Goal: Task Accomplishment & Management: Contribute content

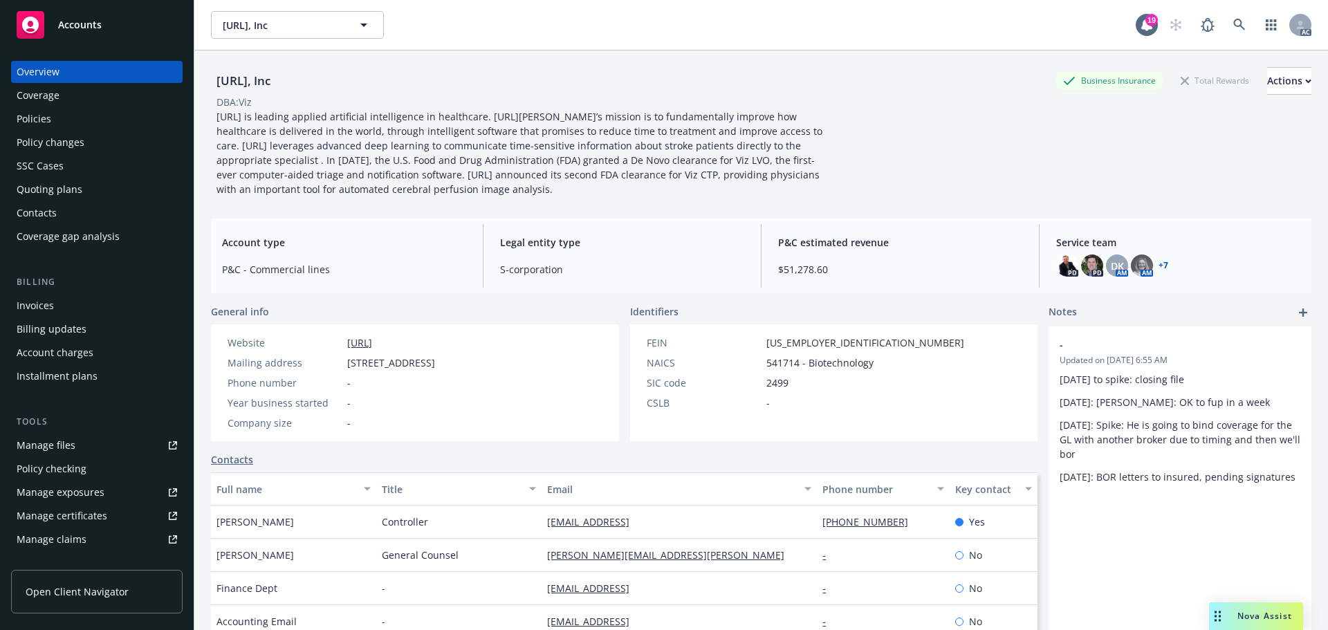
click at [86, 22] on span "Accounts" at bounding box center [80, 24] width 44 height 11
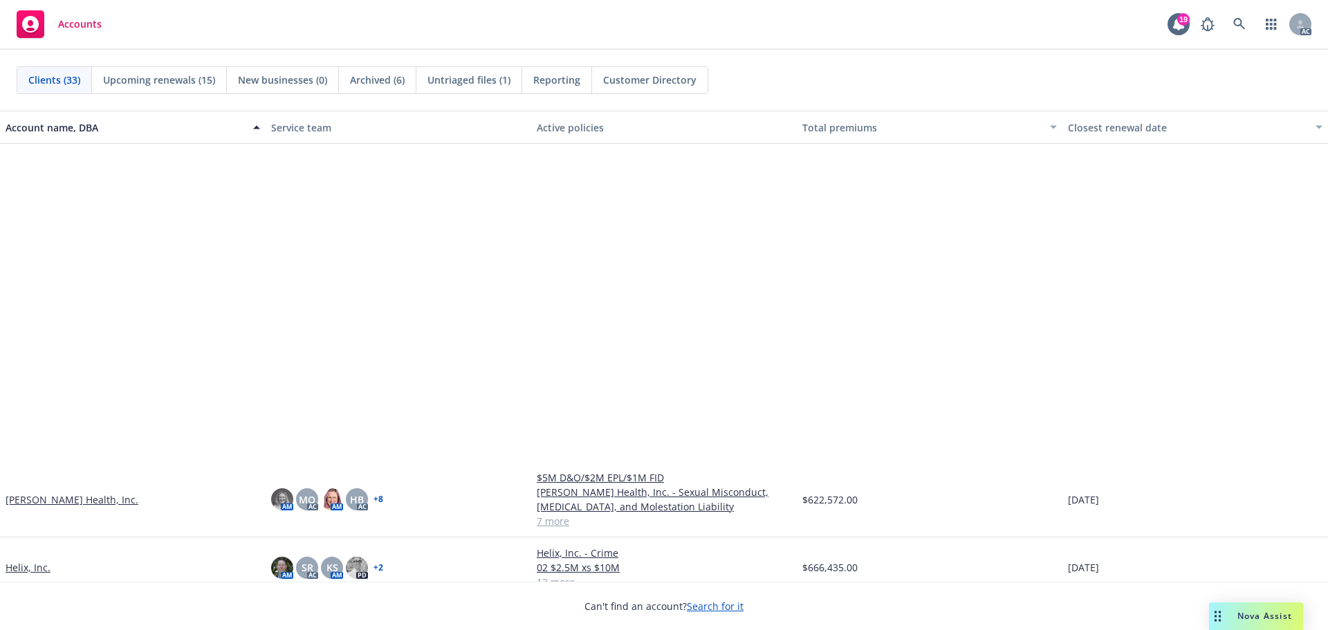
scroll to position [830, 0]
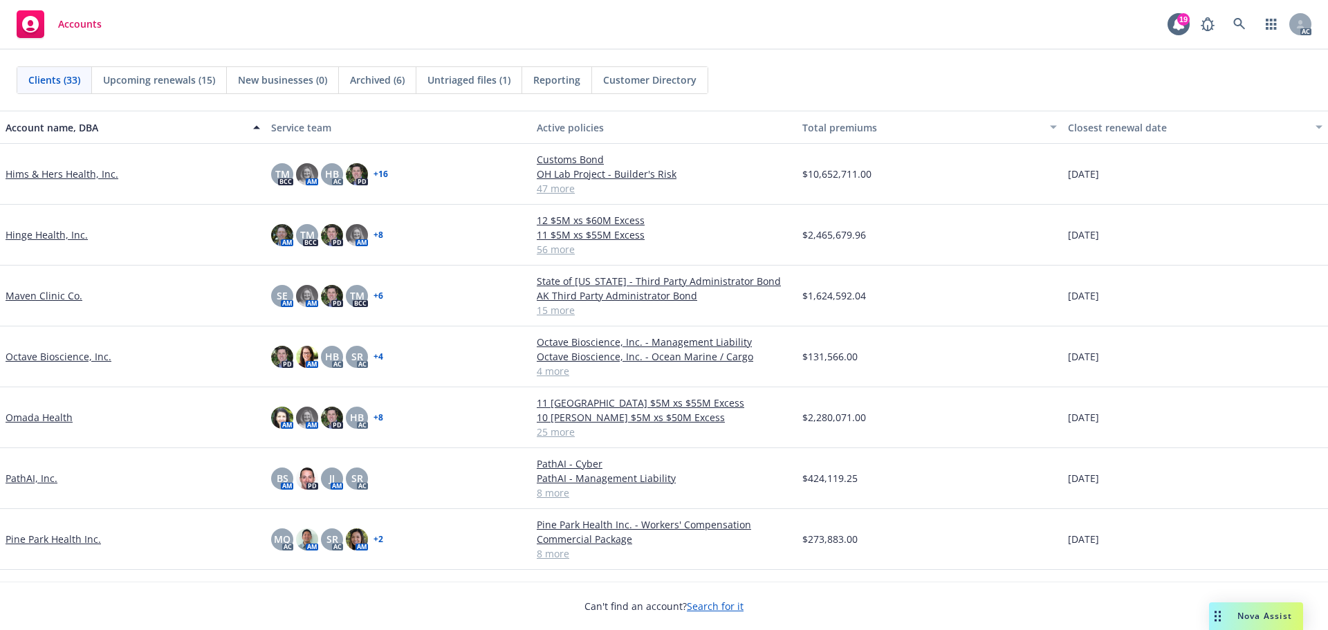
click at [19, 485] on link "PathAI, Inc." at bounding box center [32, 478] width 52 height 15
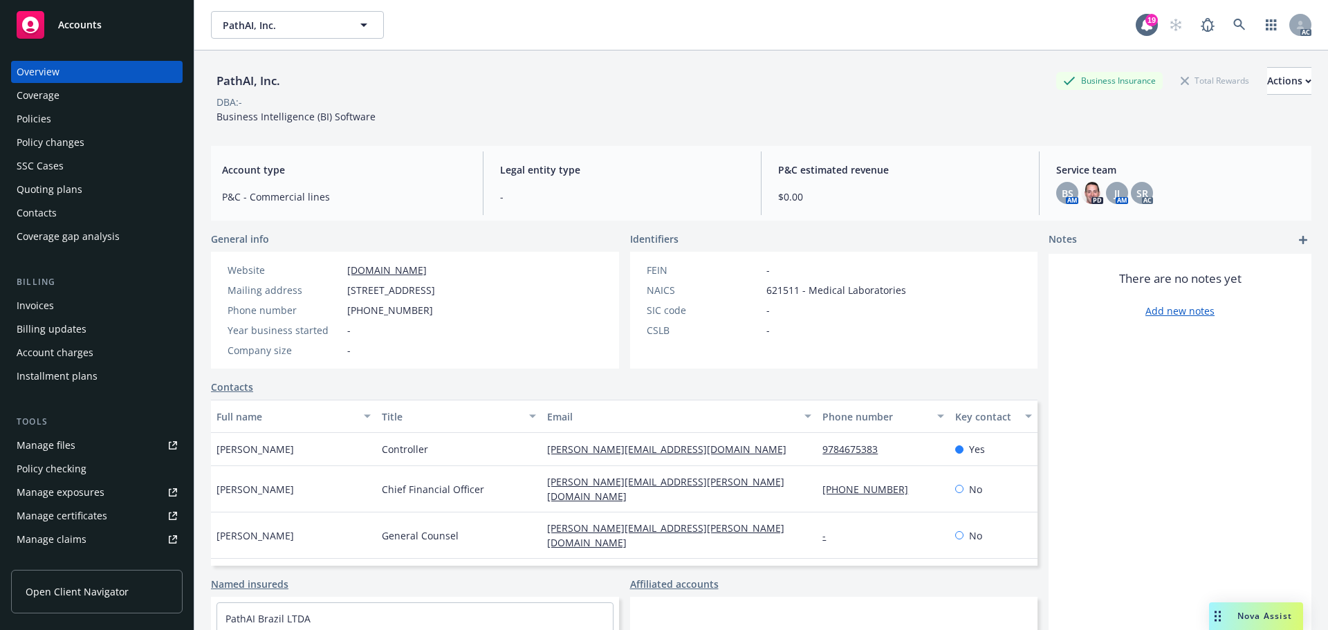
click at [69, 142] on div "Policy changes" at bounding box center [51, 142] width 68 height 22
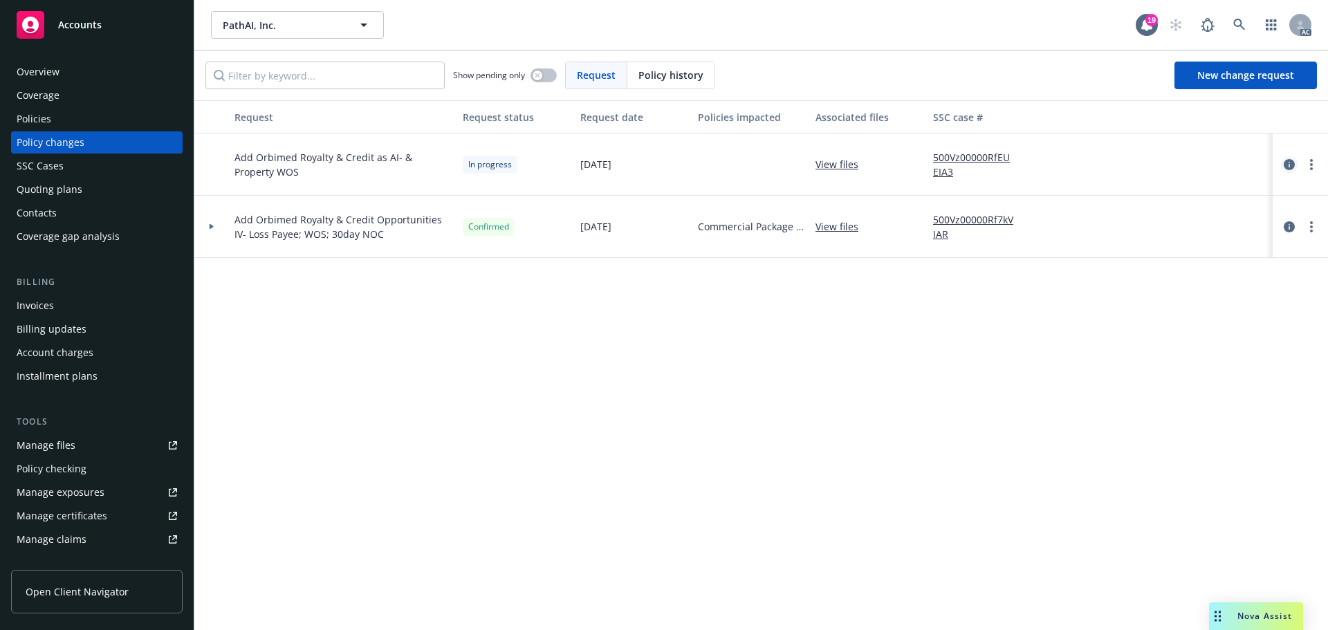
click at [1286, 165] on icon "circleInformation" at bounding box center [1288, 164] width 11 height 11
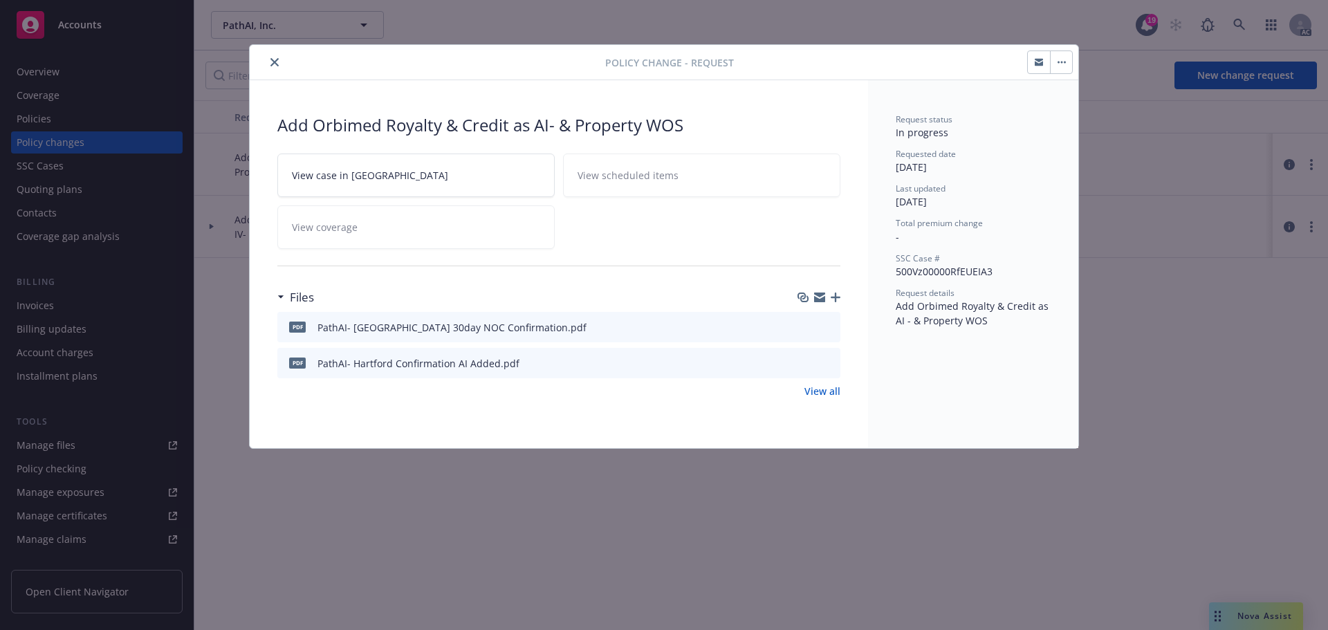
click at [803, 324] on icon "download file" at bounding box center [804, 326] width 11 height 11
click at [806, 361] on icon "download file" at bounding box center [804, 362] width 11 height 11
click at [276, 58] on icon "close" at bounding box center [274, 62] width 8 height 8
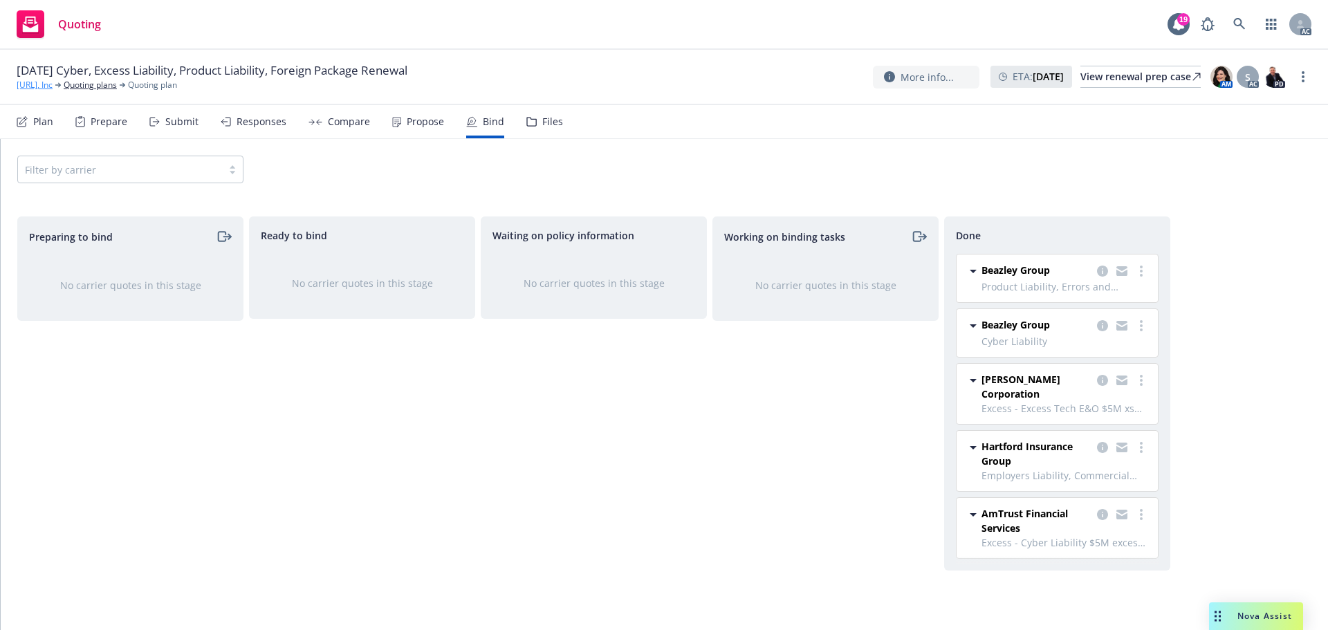
click at [39, 84] on link "[URL], Inc" at bounding box center [35, 85] width 36 height 12
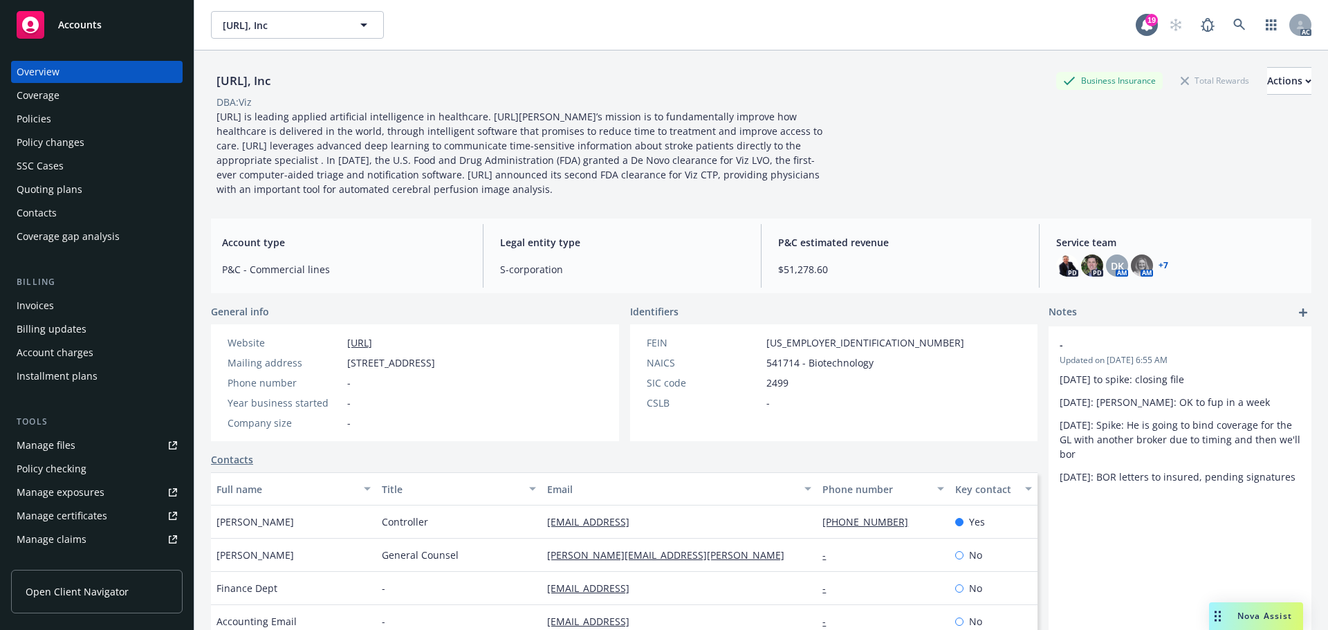
click at [22, 120] on div "Policies" at bounding box center [34, 119] width 35 height 22
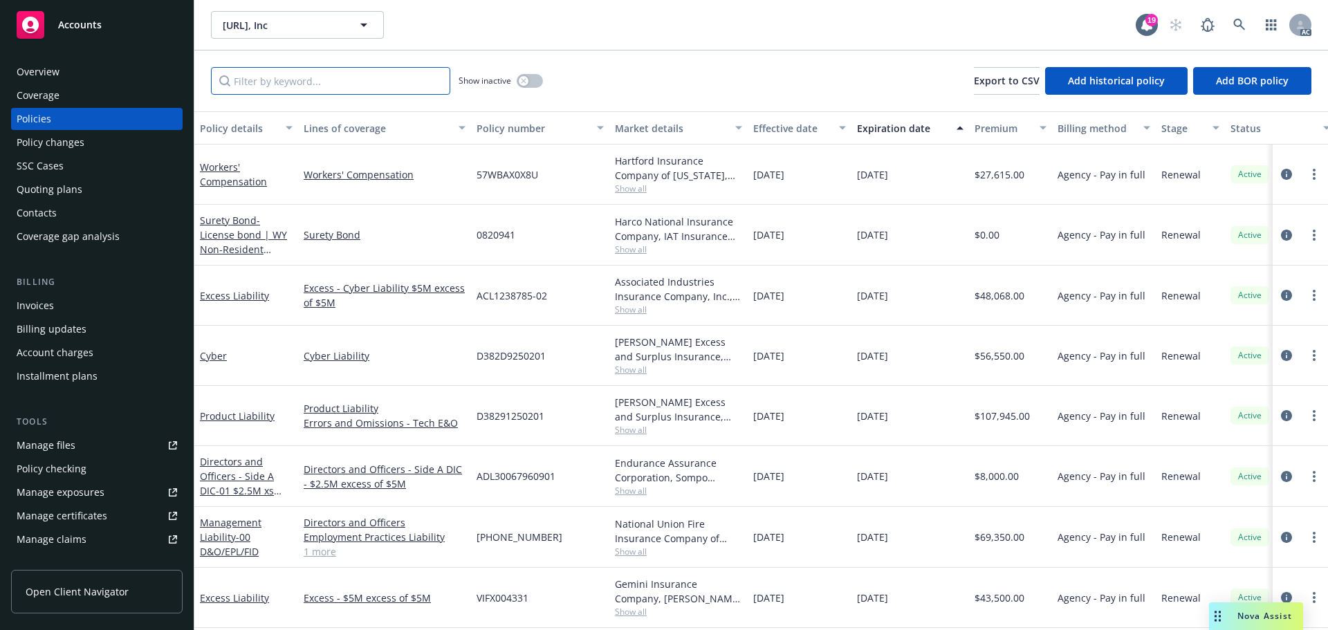
click at [281, 80] on input "Filter by keyword..." at bounding box center [330, 81] width 239 height 28
click at [243, 85] on input "Filter by keyword..." at bounding box center [330, 81] width 239 height 28
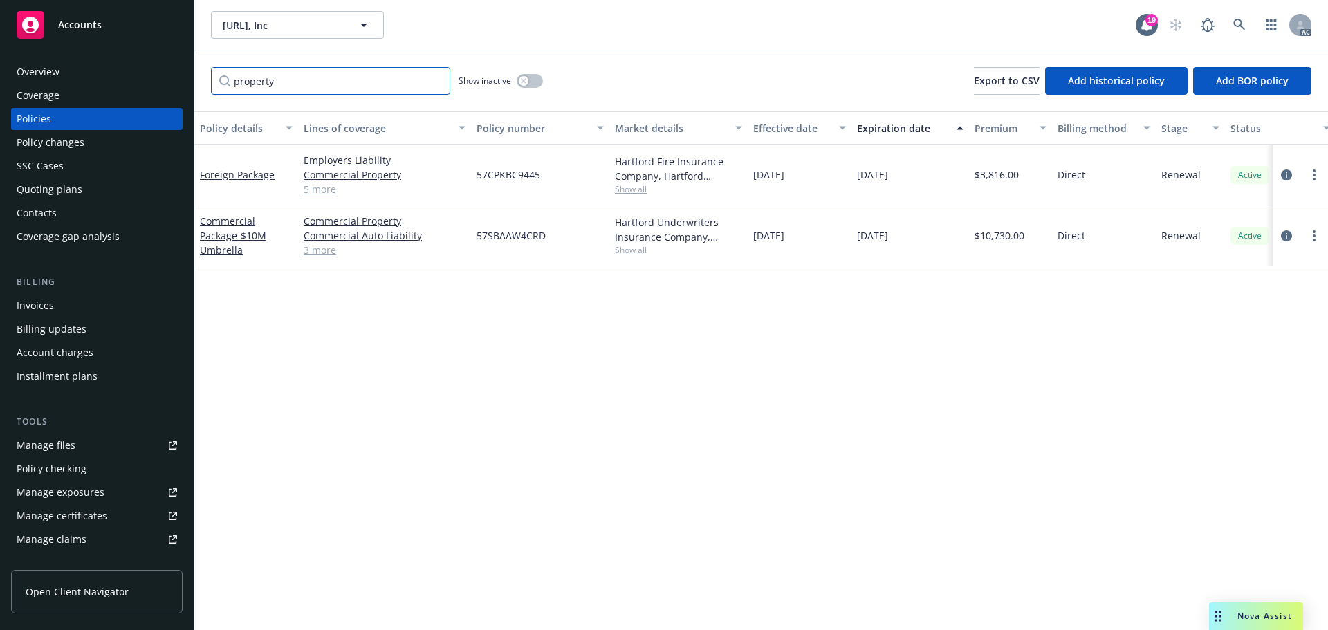
type input "property"
drag, startPoint x: 546, startPoint y: 237, endPoint x: 478, endPoint y: 239, distance: 67.1
click at [478, 239] on div "57SBAAW4CRD" at bounding box center [540, 235] width 138 height 61
copy span "57SBAAW4CRD"
click at [538, 80] on button "button" at bounding box center [529, 81] width 26 height 14
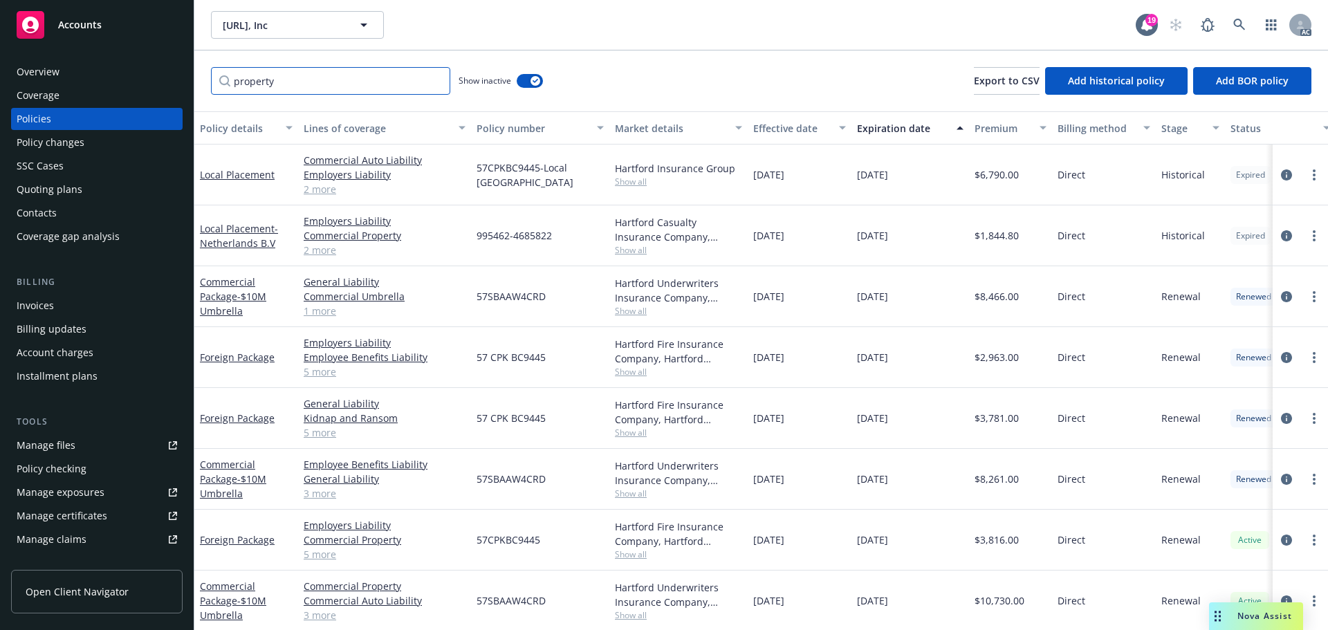
drag, startPoint x: 327, startPoint y: 88, endPoint x: 193, endPoint y: 88, distance: 134.1
click at [193, 88] on div "Accounts Overview Coverage Policies Policy changes SSC Cases Quoting plans Cont…" at bounding box center [664, 315] width 1328 height 630
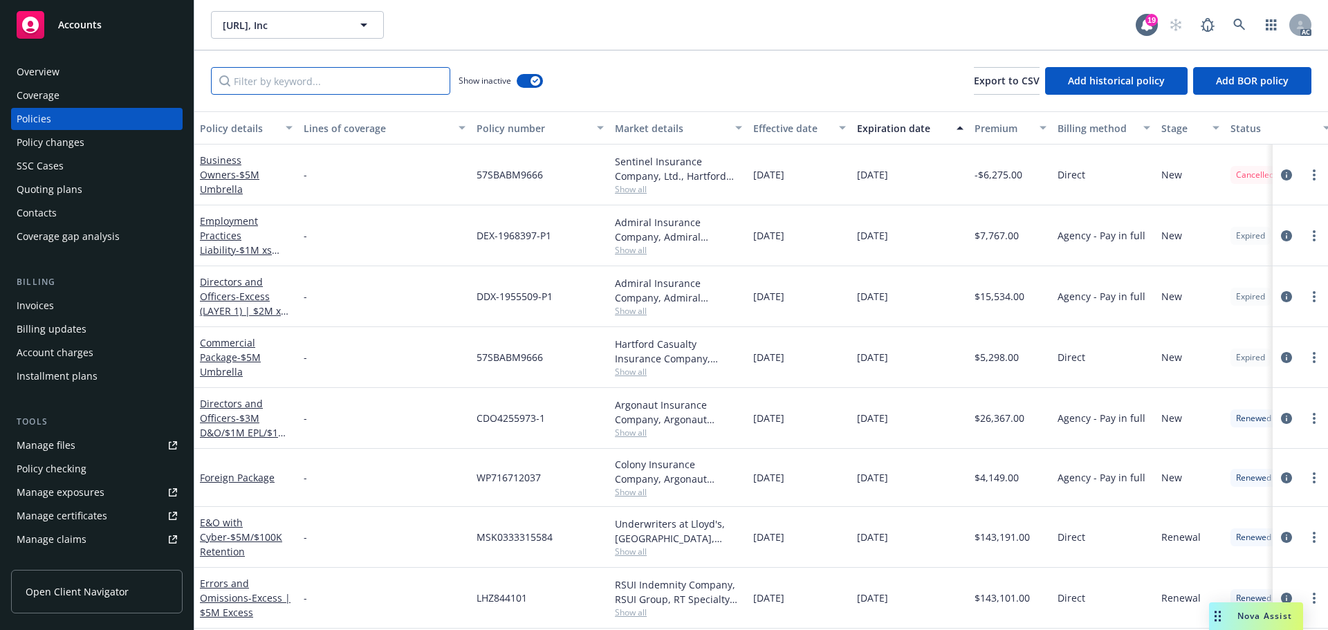
paste input "57SBAAW4CRD"
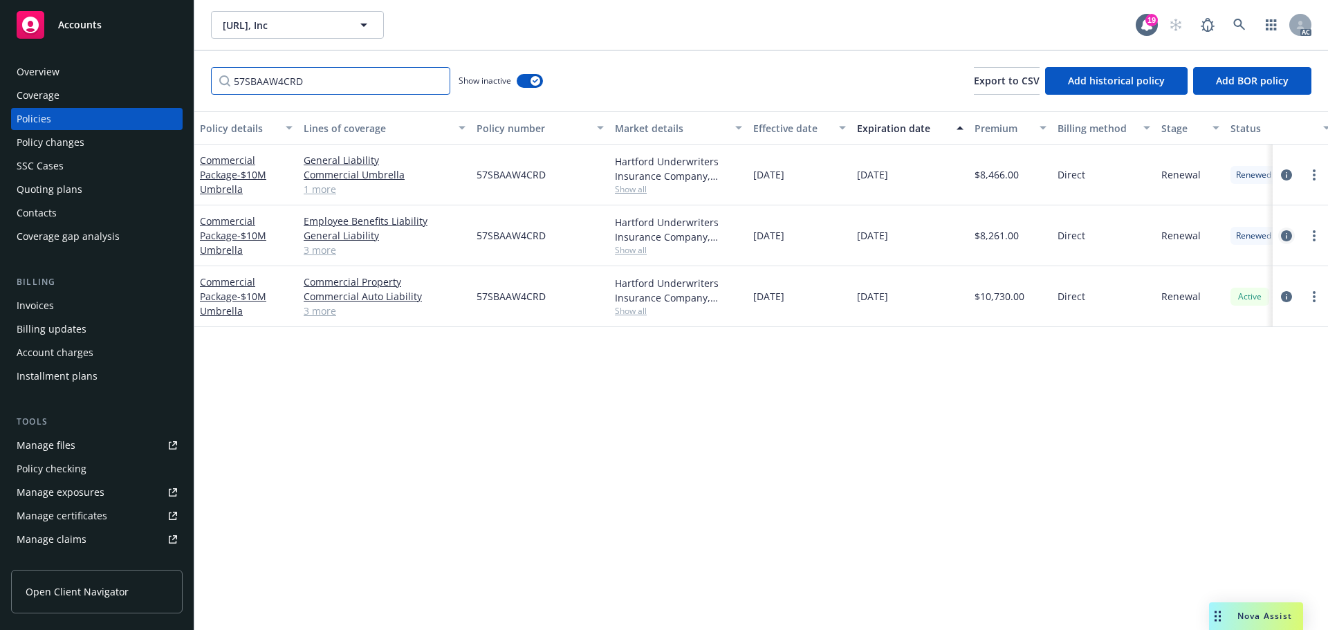
type input "57SBAAW4CRD"
click at [1289, 236] on icon "circleInformation" at bounding box center [1285, 235] width 11 height 11
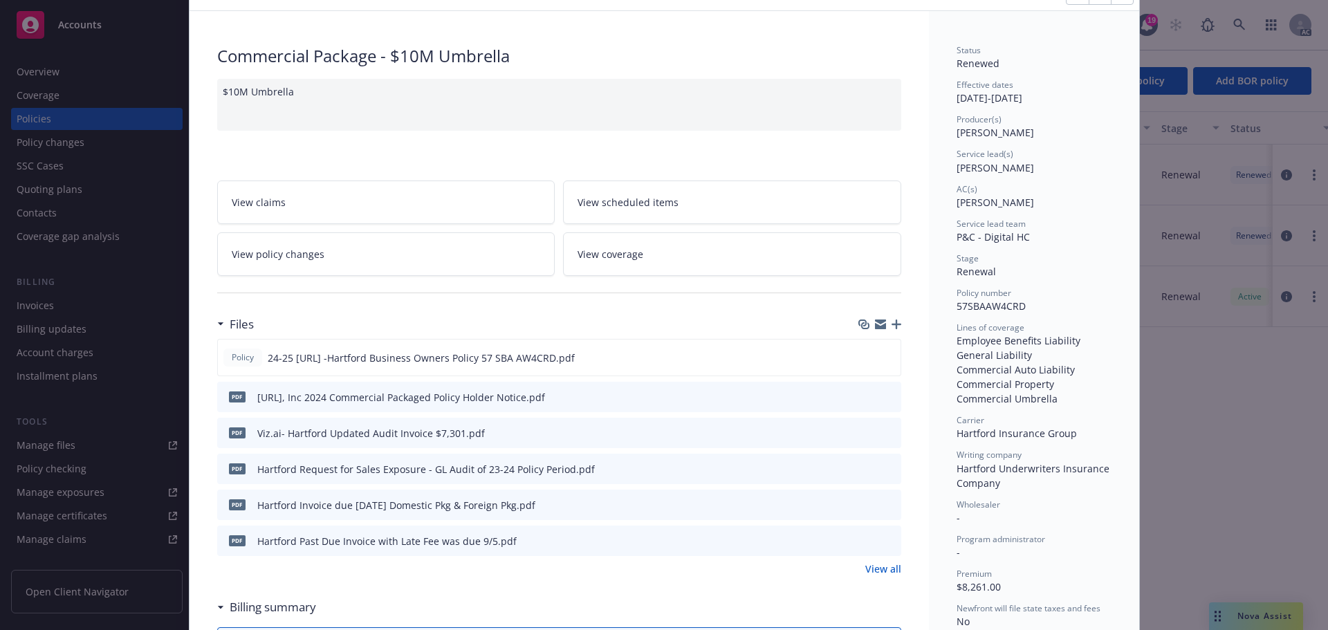
scroll to position [138, 0]
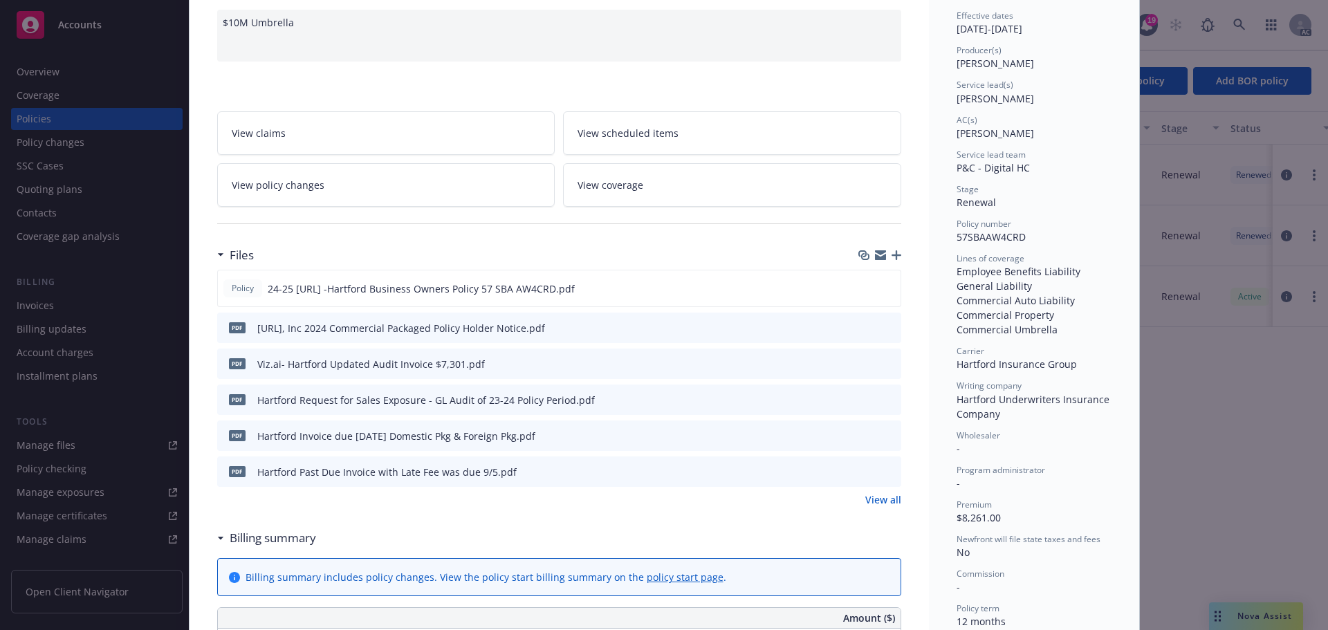
click at [874, 499] on link "View all" at bounding box center [883, 499] width 36 height 15
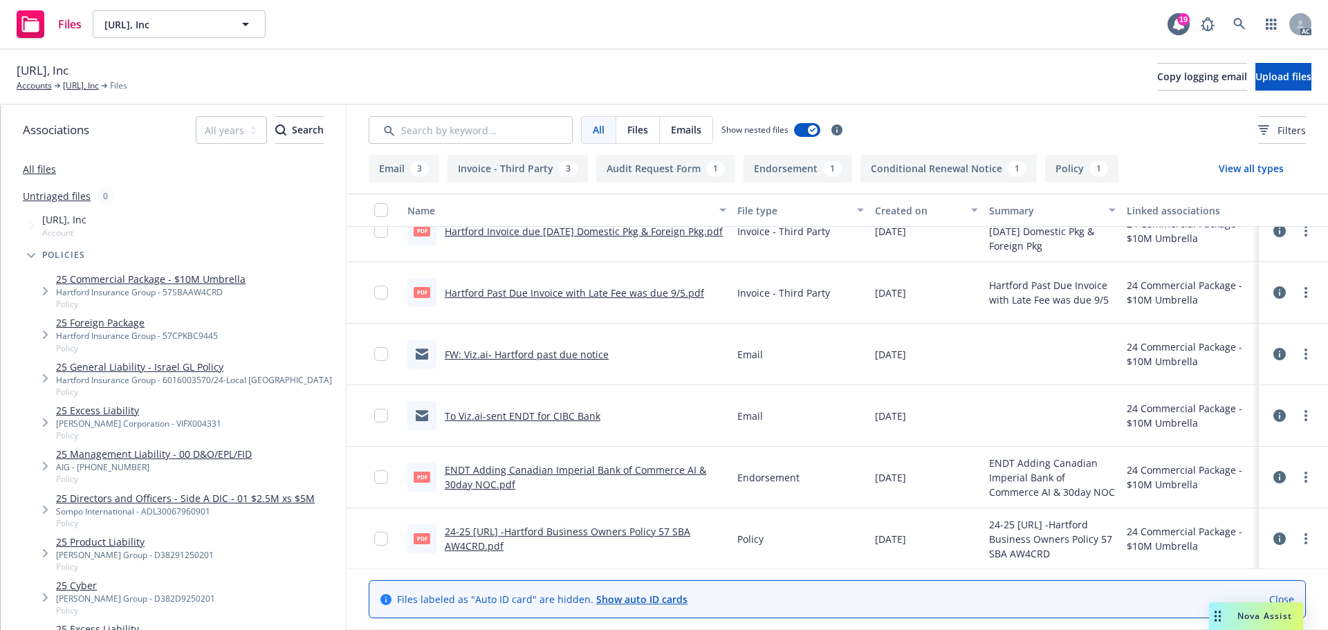
scroll to position [272, 0]
click at [528, 469] on link "ENDT Adding Canadian Imperial Bank of Commerce AI & 30day NOC.pdf" at bounding box center [575, 476] width 261 height 28
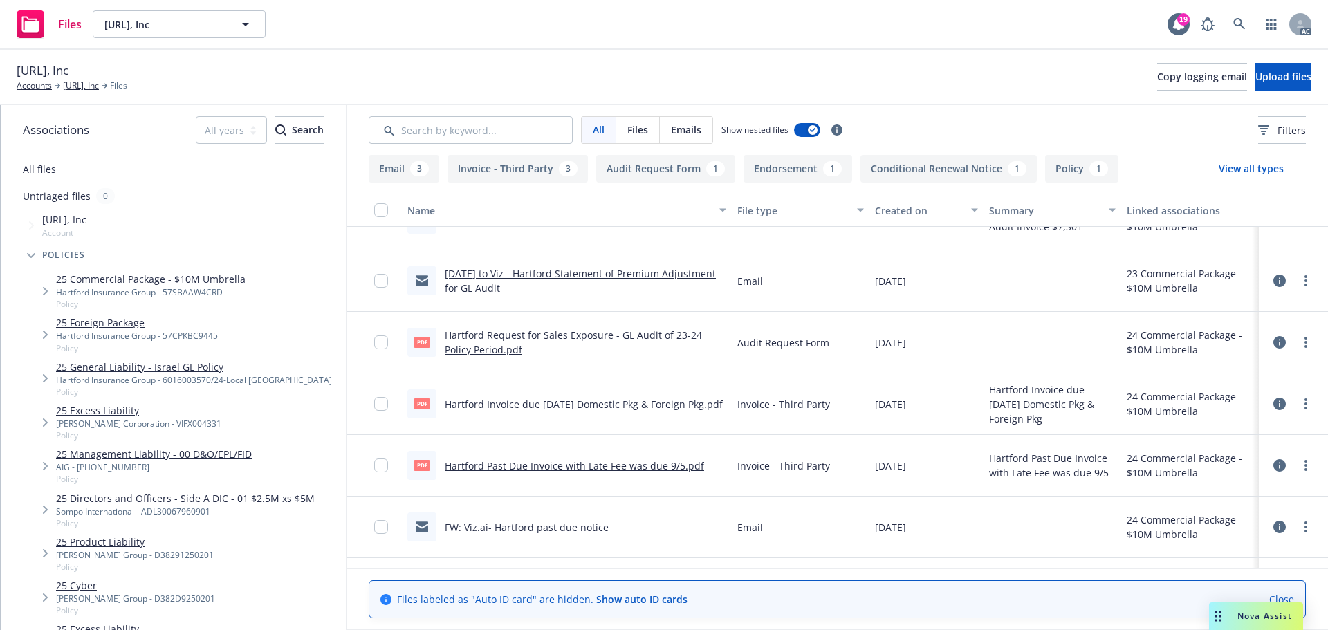
scroll to position [0, 0]
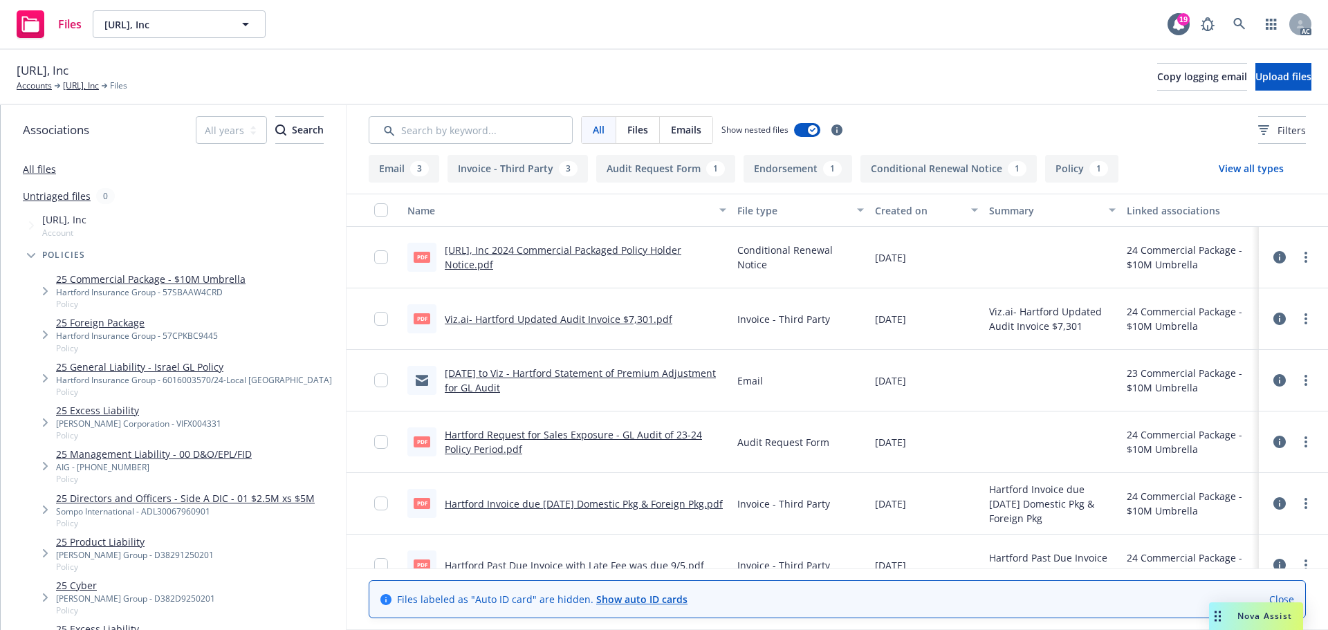
click at [644, 252] on link "Viz.ai, Inc 2024 Commercial Packaged Policy Holder Notice.pdf" at bounding box center [563, 257] width 236 height 28
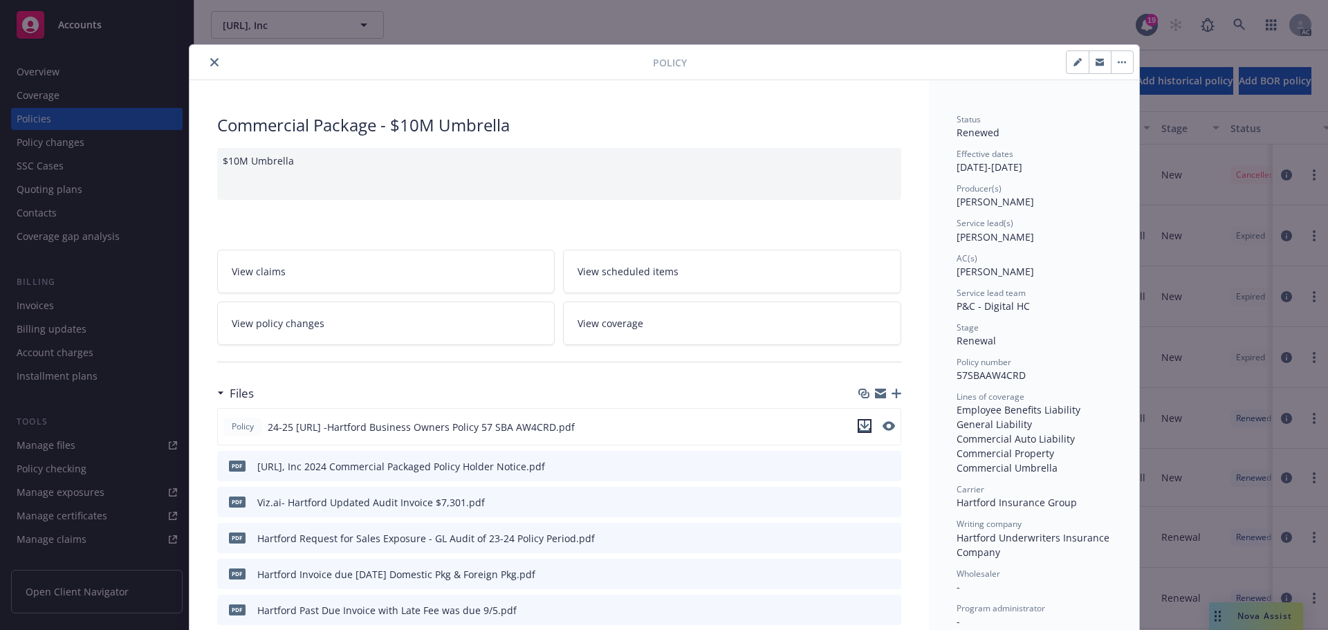
click at [859, 428] on icon "download file" at bounding box center [864, 425] width 11 height 11
click at [210, 62] on icon "close" at bounding box center [214, 62] width 8 height 8
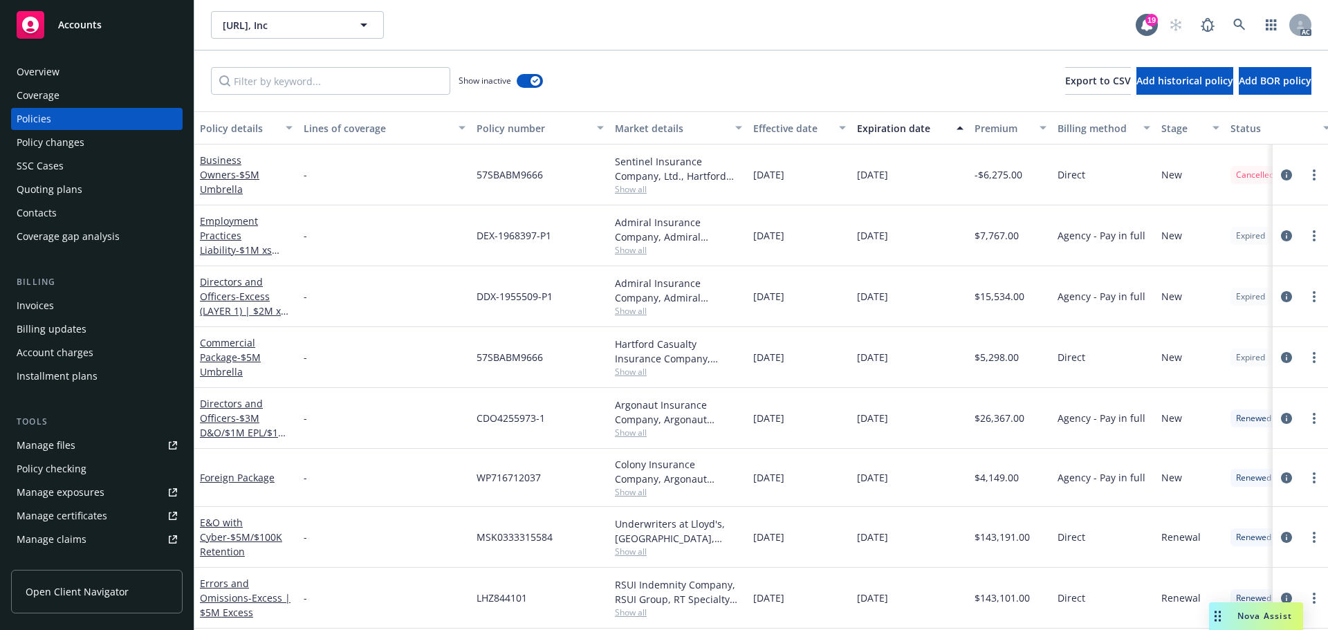
click at [514, 85] on div "Show inactive" at bounding box center [500, 81] width 84 height 28
click at [520, 81] on button "button" at bounding box center [529, 81] width 26 height 14
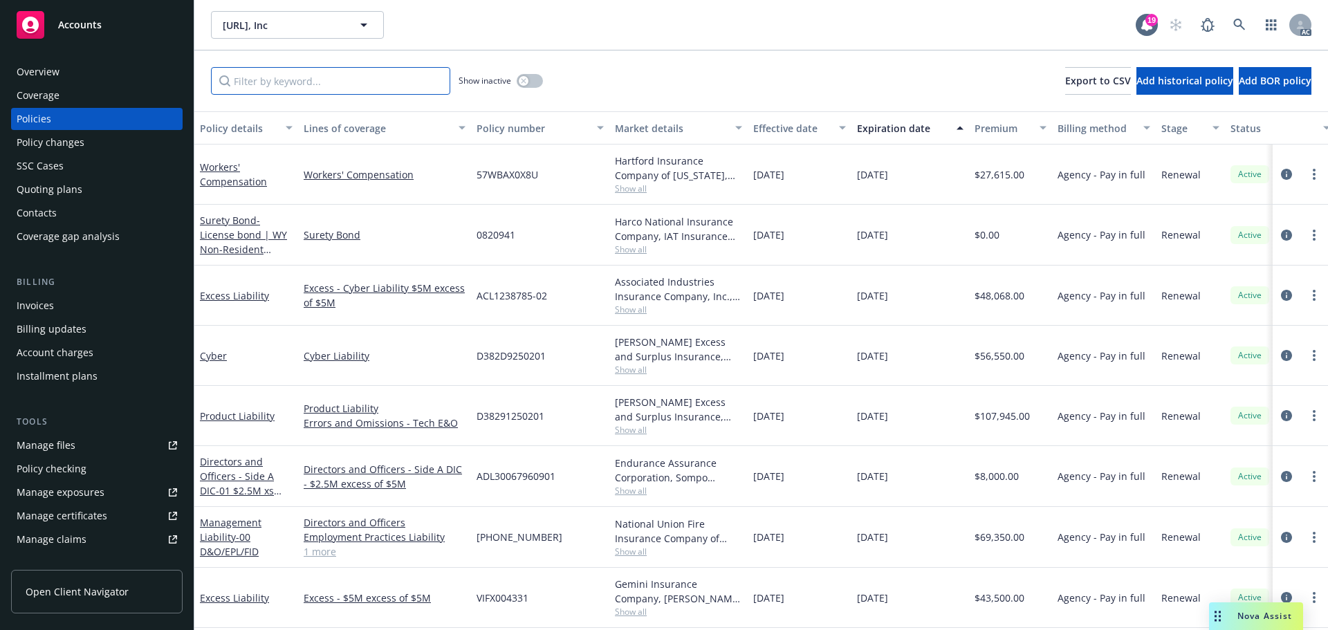
click at [257, 84] on input "Filter by keyword..." at bounding box center [330, 81] width 239 height 28
click at [288, 80] on input "Filter by keyword..." at bounding box center [330, 81] width 239 height 28
click at [269, 84] on input "Filter by keyword..." at bounding box center [330, 81] width 239 height 28
paste input "57 SBA AW4CRD"
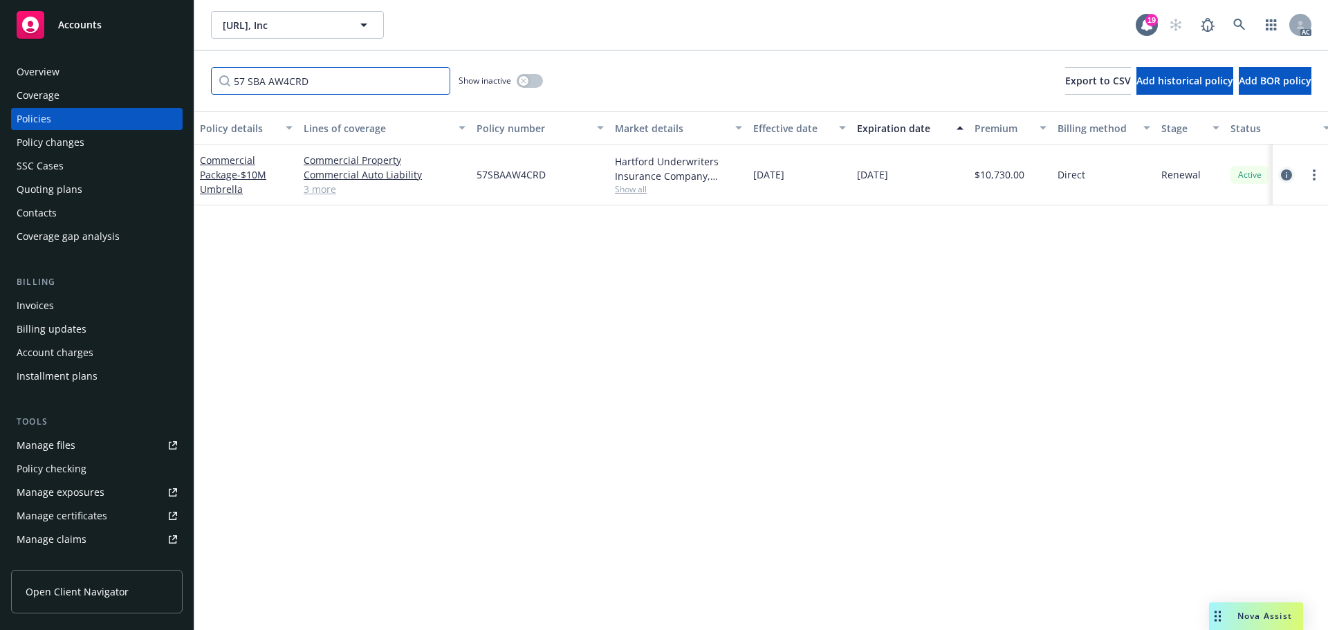
type input "57 SBA AW4CRD"
click at [1285, 171] on icon "circleInformation" at bounding box center [1285, 174] width 11 height 11
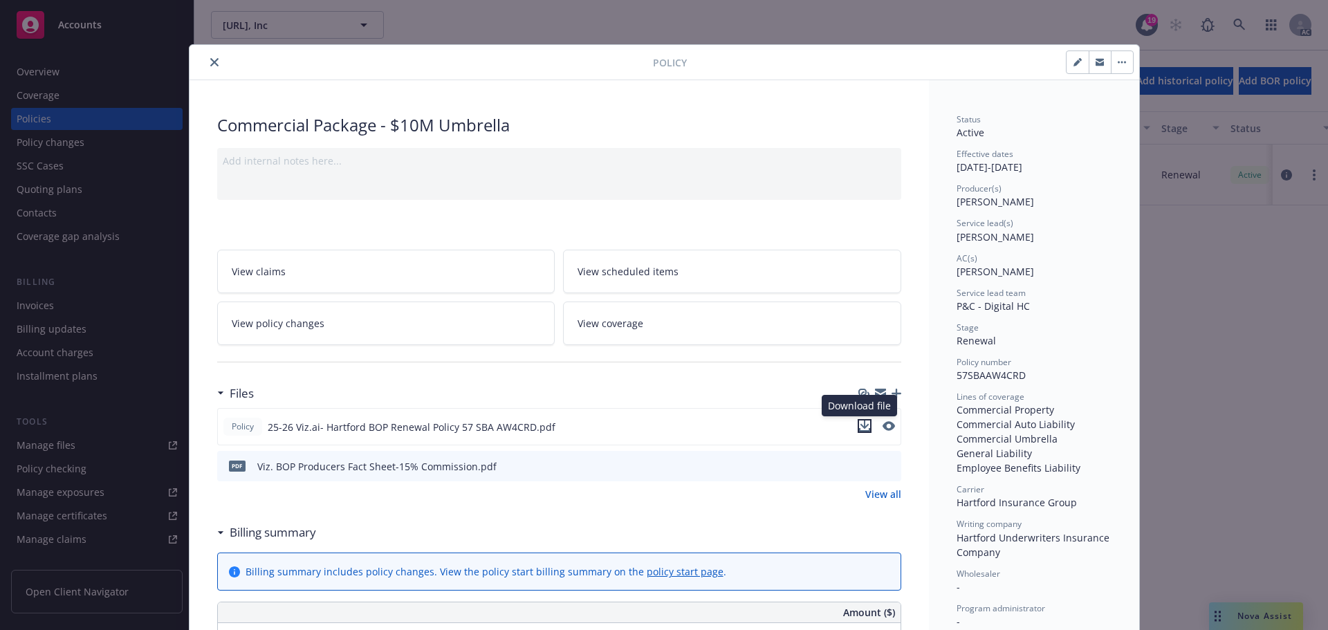
click at [861, 423] on icon "download file" at bounding box center [864, 425] width 11 height 11
click at [210, 59] on icon "close" at bounding box center [214, 62] width 8 height 8
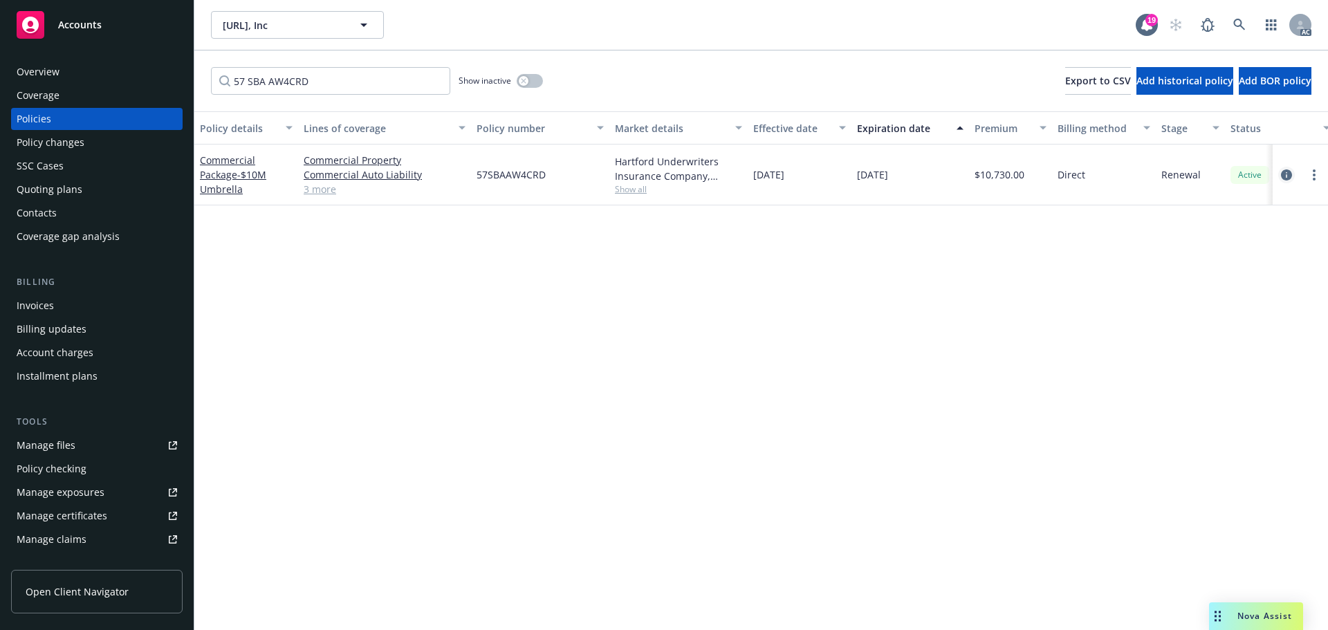
click at [1283, 174] on icon "circleInformation" at bounding box center [1285, 174] width 11 height 11
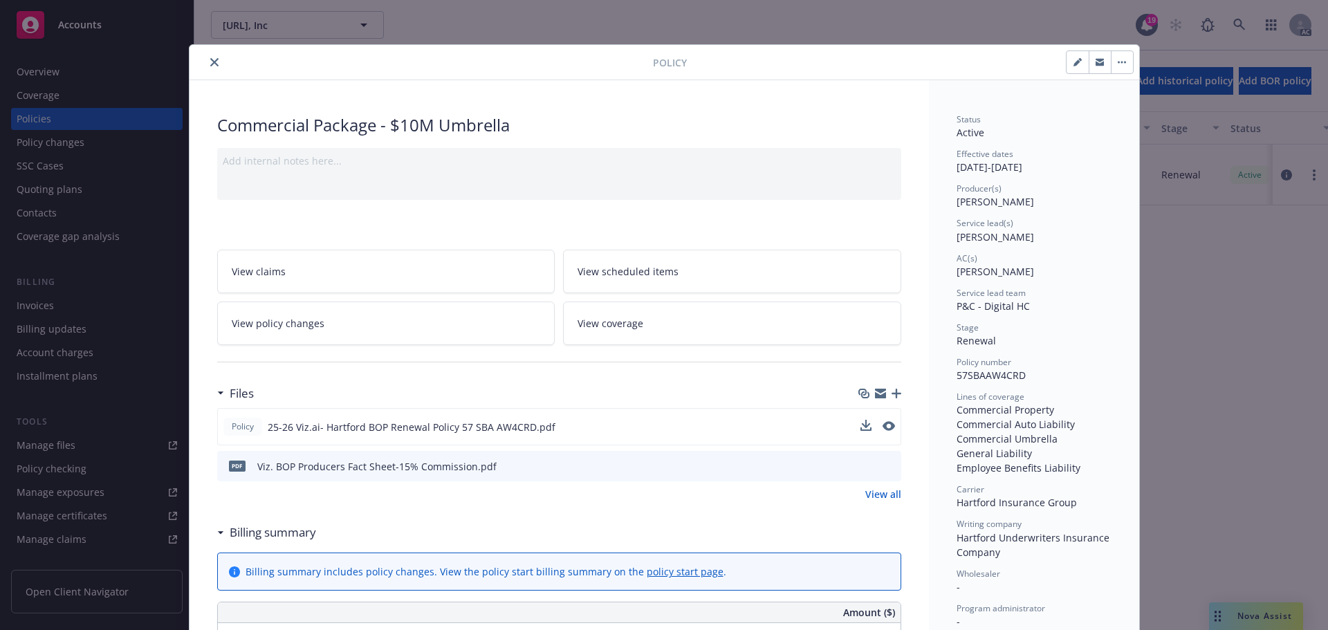
scroll to position [41, 0]
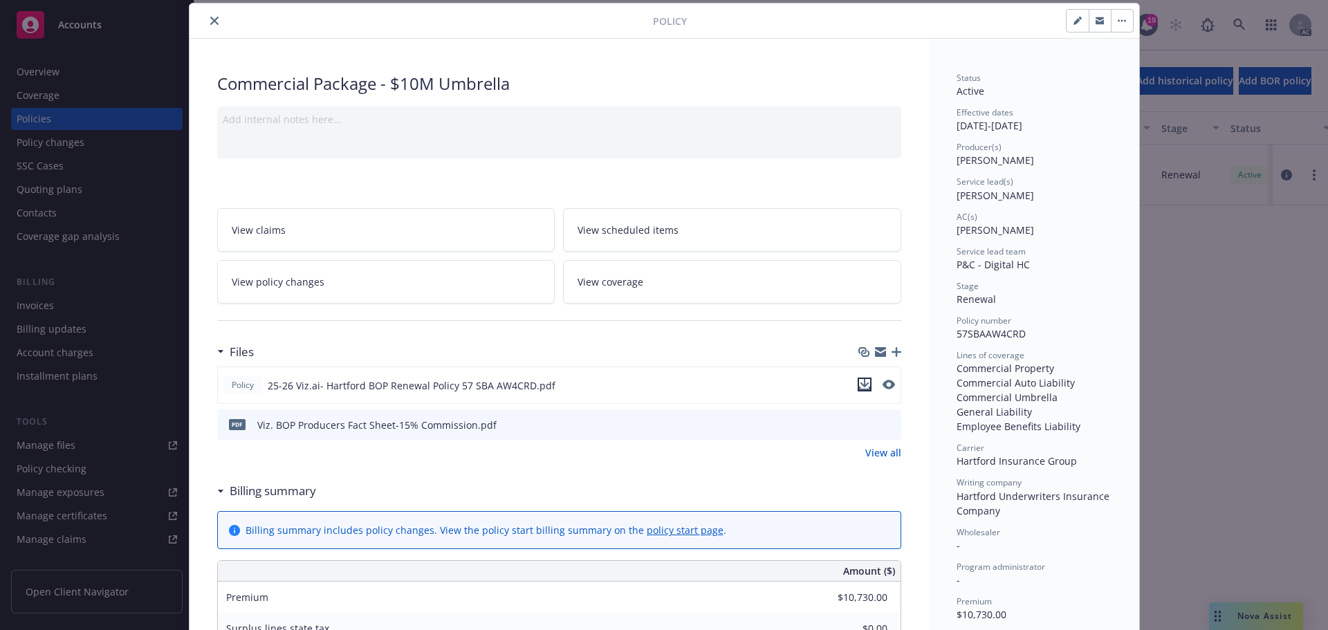
click at [859, 383] on icon "download file" at bounding box center [864, 384] width 11 height 11
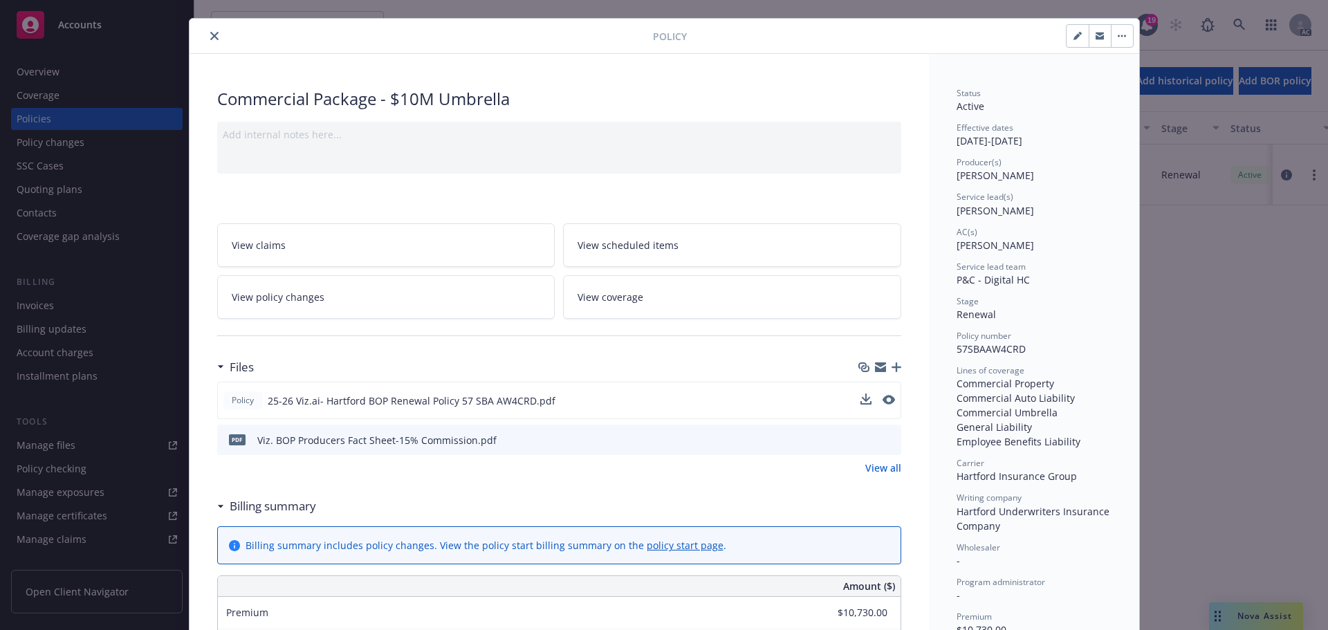
scroll to position [0, 0]
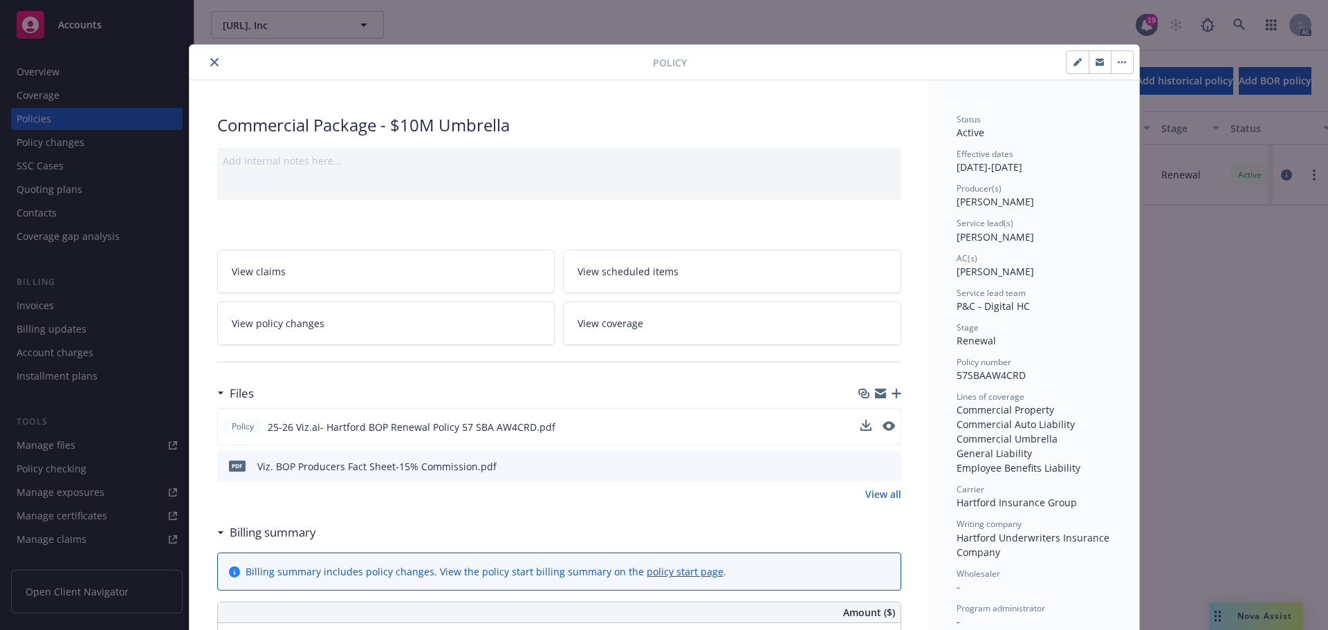
click at [210, 60] on icon "close" at bounding box center [214, 62] width 8 height 8
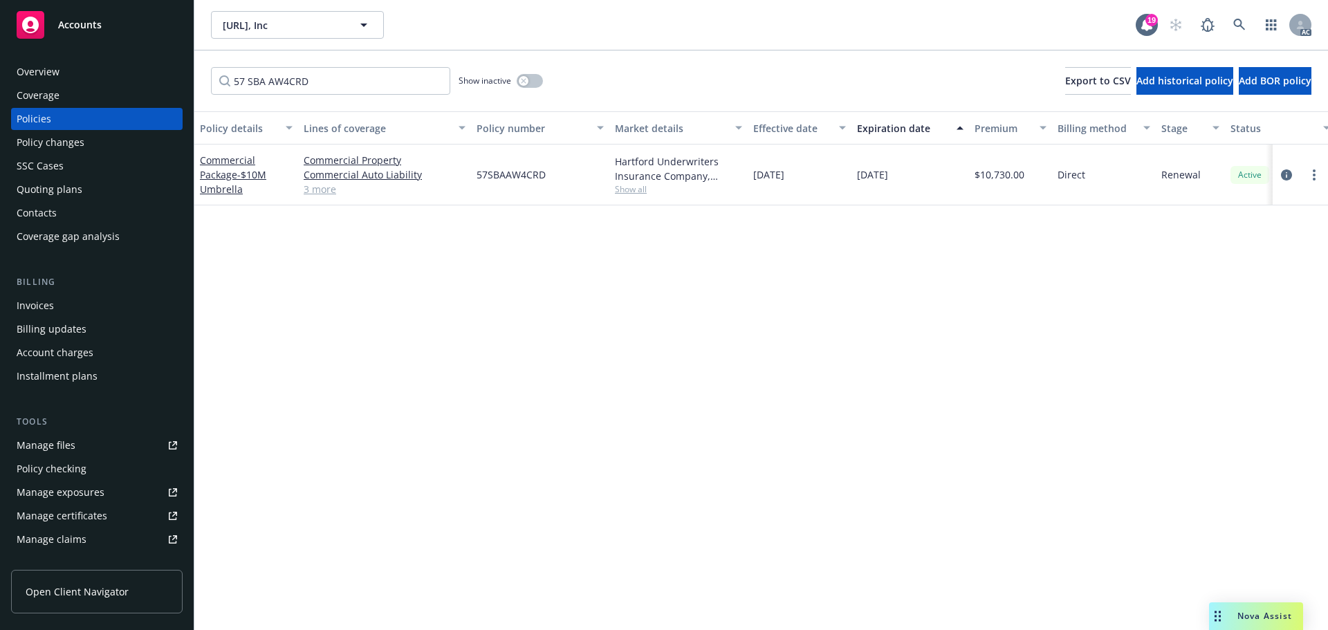
click at [89, 38] on div "Accounts" at bounding box center [97, 25] width 160 height 28
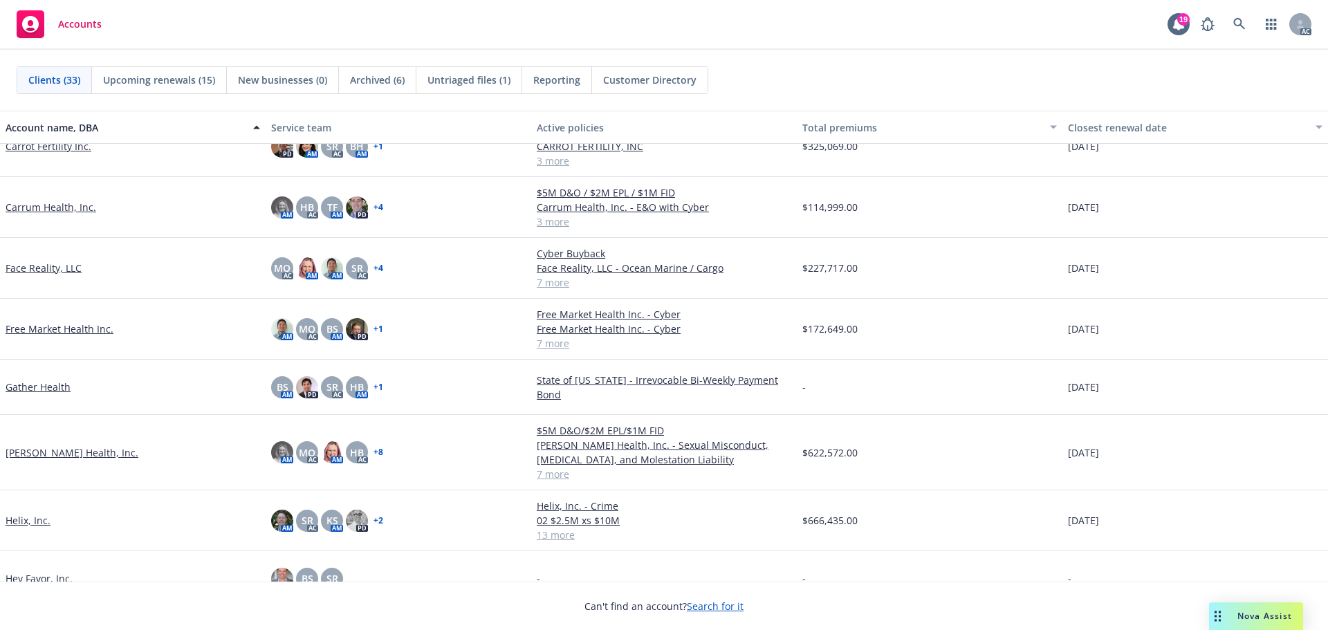
scroll to position [484, 0]
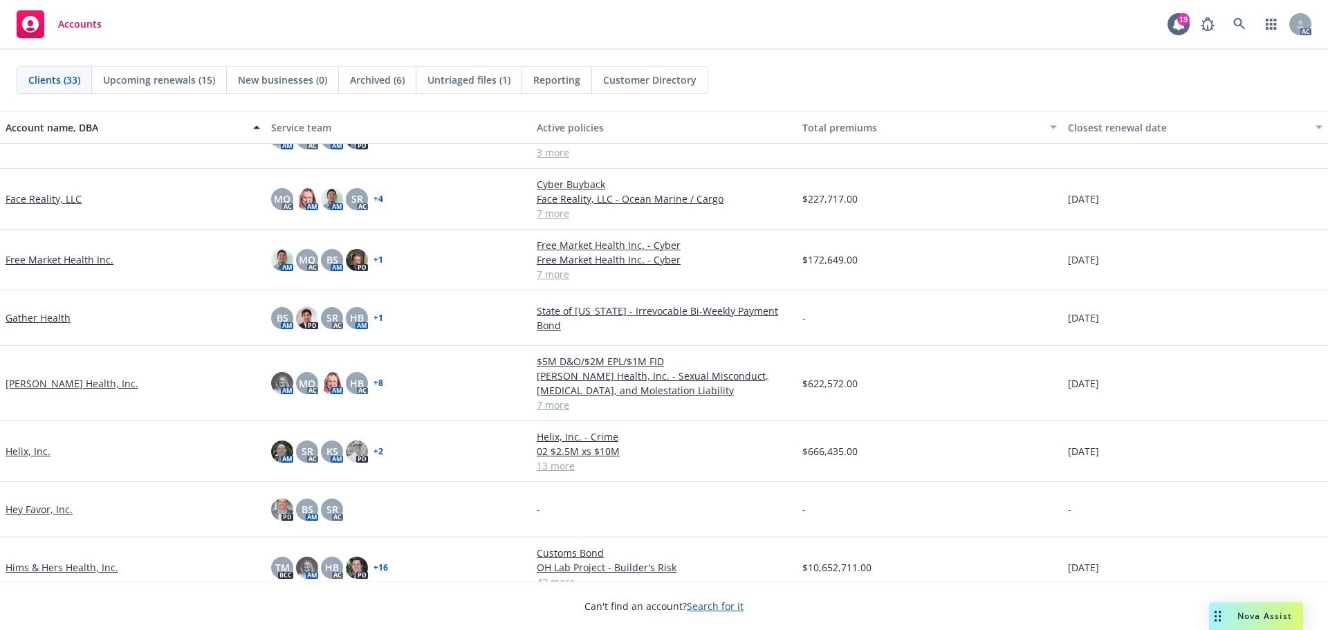
click at [24, 451] on link "Helix, Inc." at bounding box center [28, 451] width 45 height 15
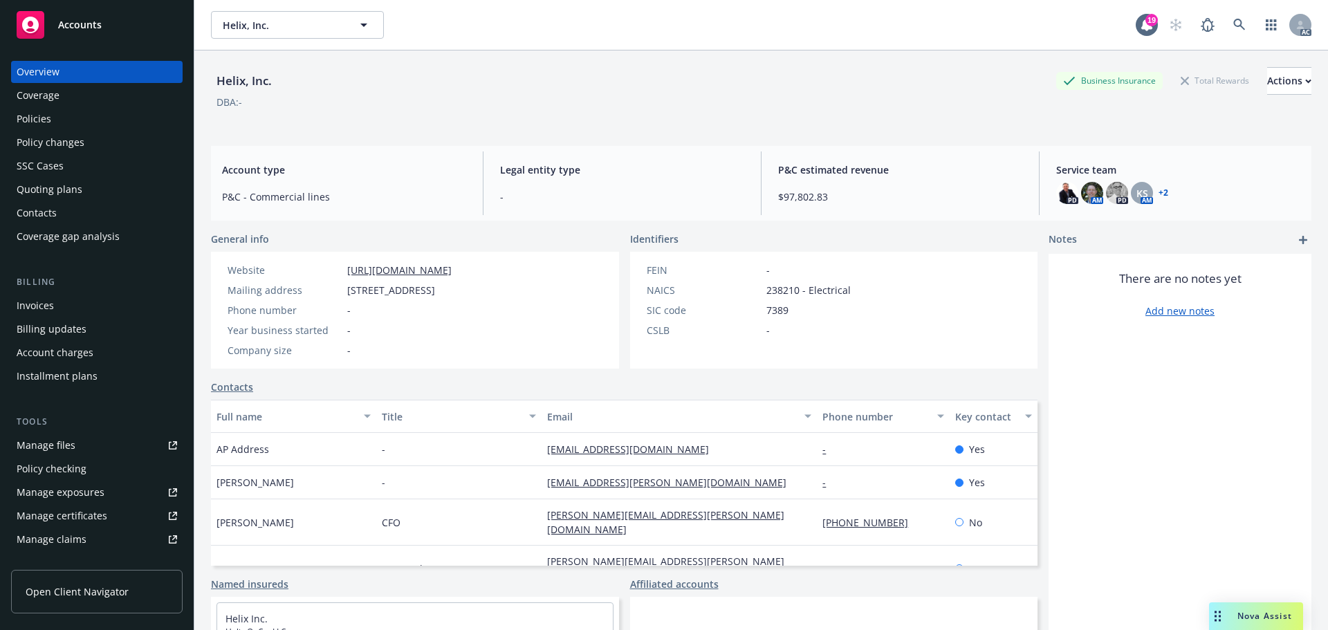
click at [87, 512] on div "Manage certificates" at bounding box center [62, 516] width 91 height 22
click at [83, 28] on span "Accounts" at bounding box center [80, 24] width 44 height 11
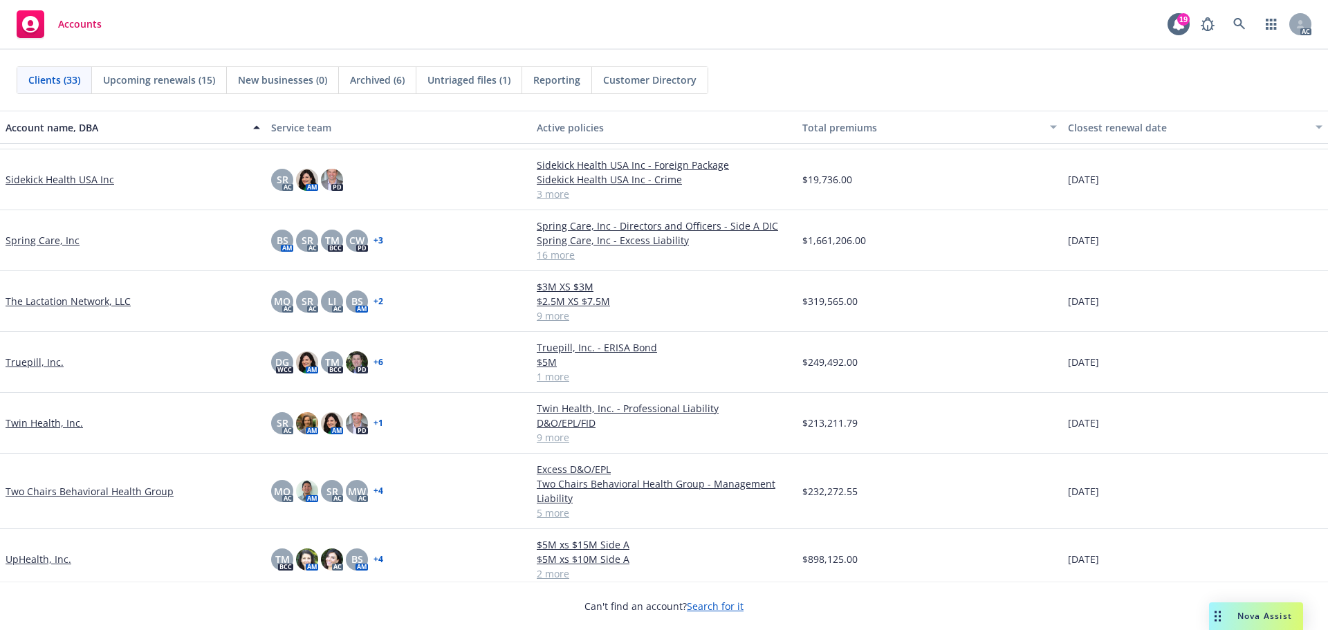
scroll to position [1446, 0]
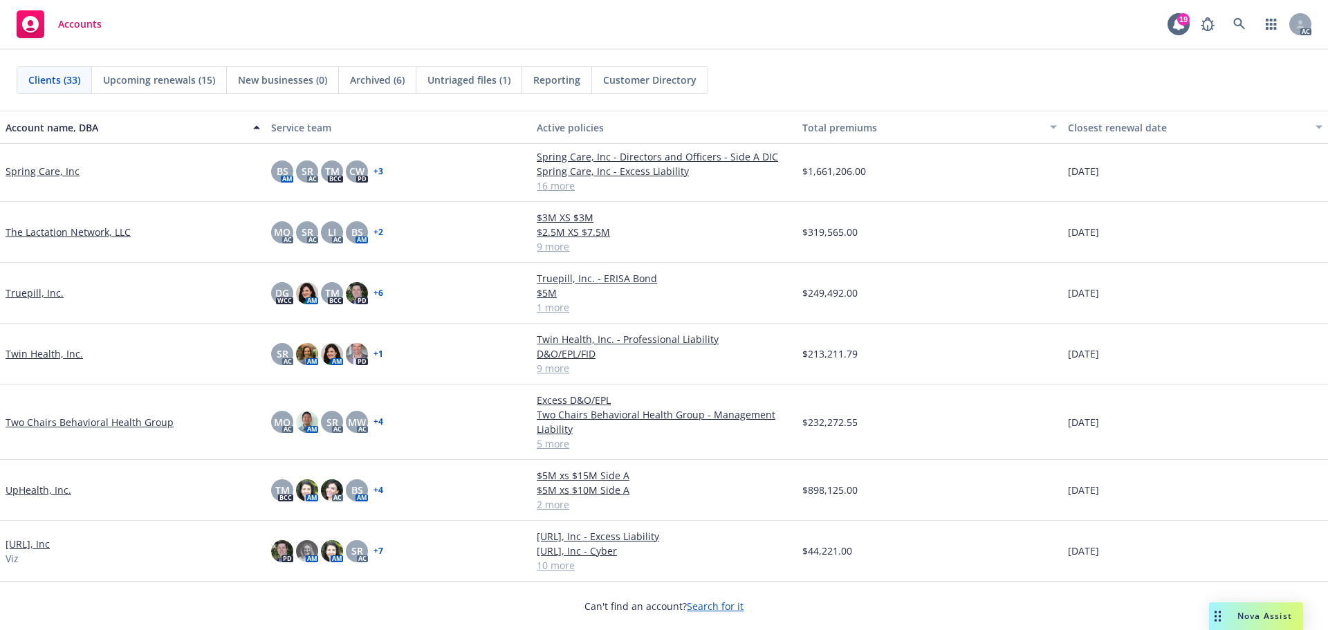
click at [22, 543] on link "Viz.ai, Inc" at bounding box center [28, 544] width 44 height 15
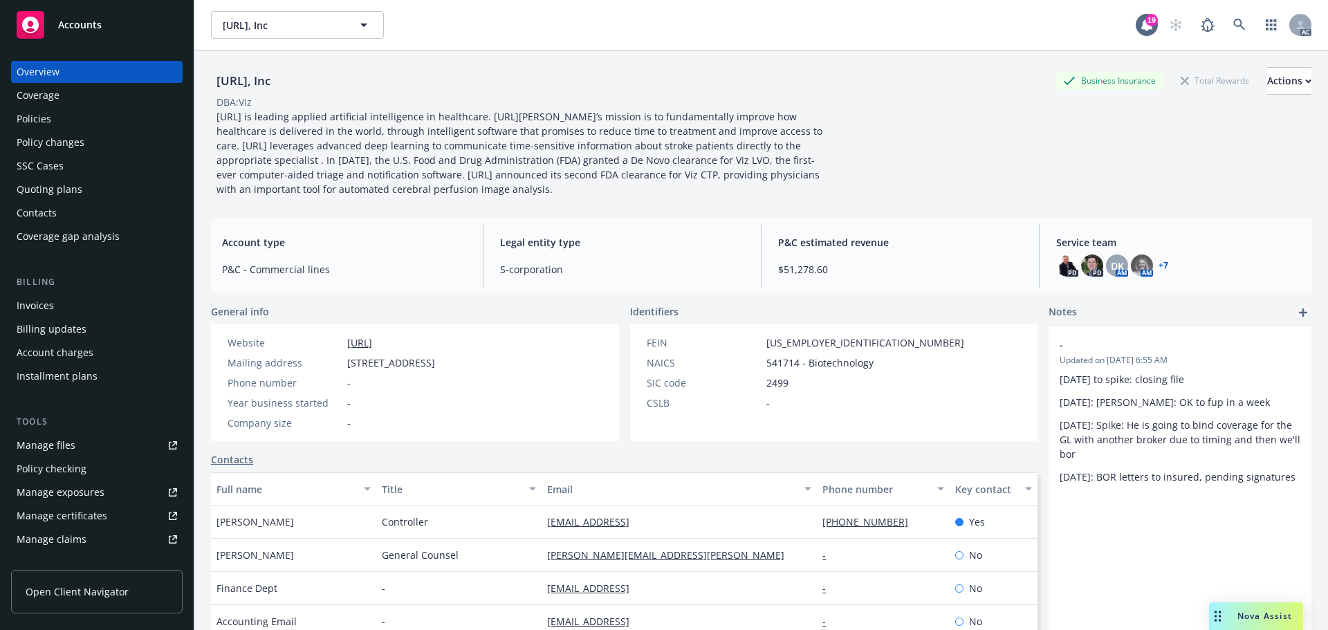
click at [42, 119] on div "Policies" at bounding box center [34, 119] width 35 height 22
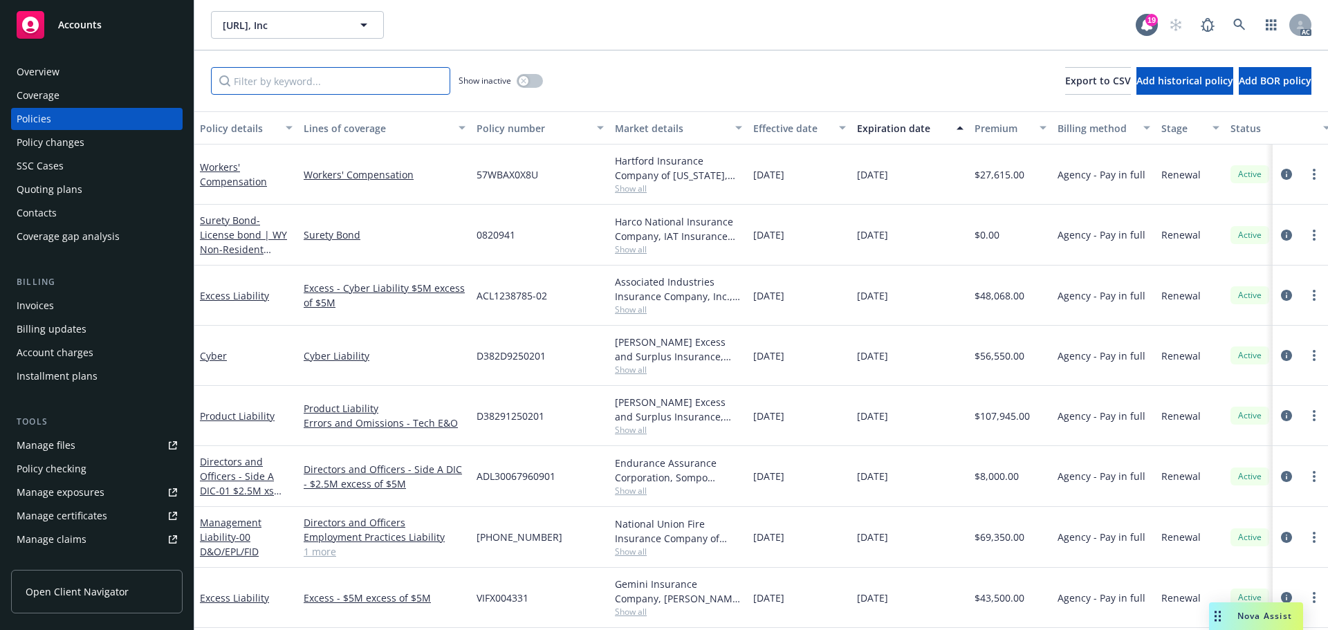
click at [288, 83] on input "Filter by keyword..." at bounding box center [330, 81] width 239 height 28
paste input "D382D9250201"
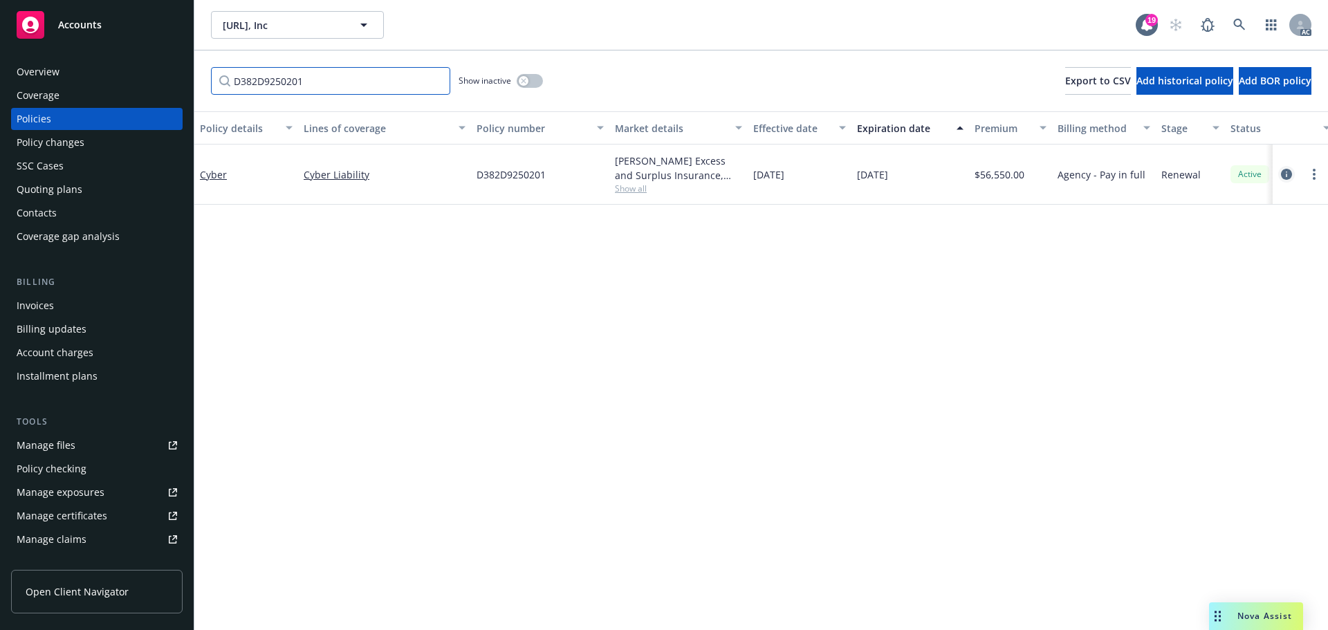
type input "D382D9250201"
click at [1285, 174] on icon "circleInformation" at bounding box center [1285, 174] width 11 height 11
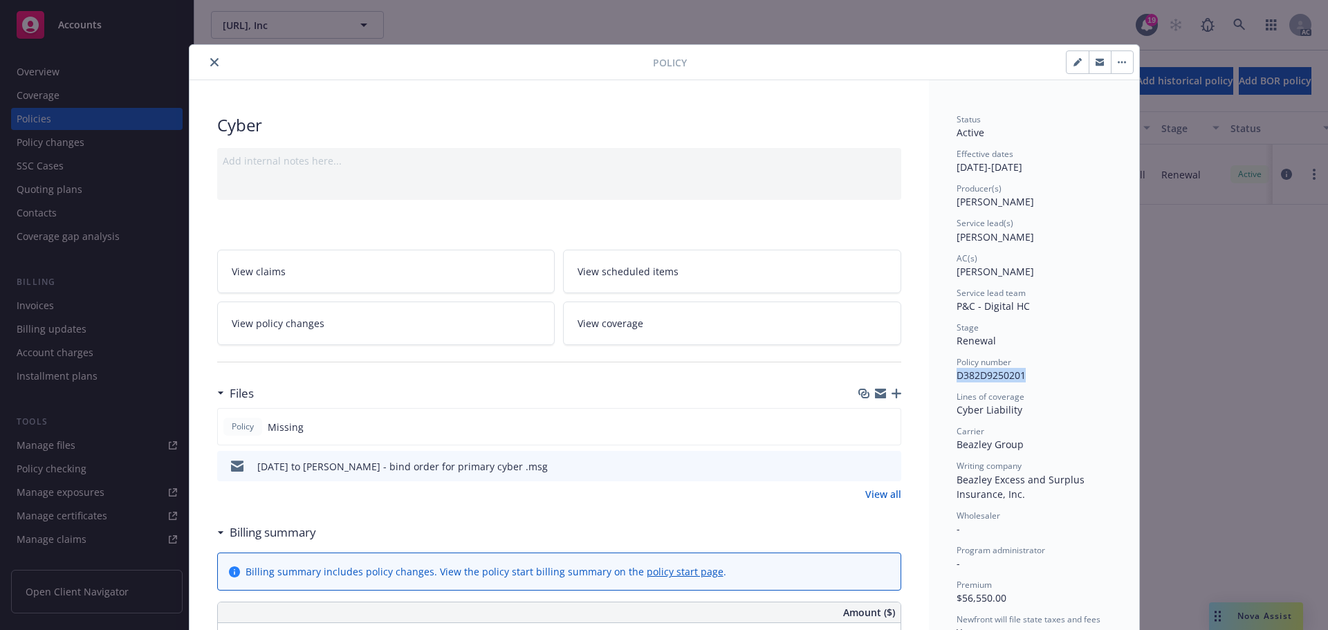
drag, startPoint x: 1014, startPoint y: 377, endPoint x: 950, endPoint y: 378, distance: 63.6
click at [891, 391] on icon "button" at bounding box center [896, 394] width 10 height 10
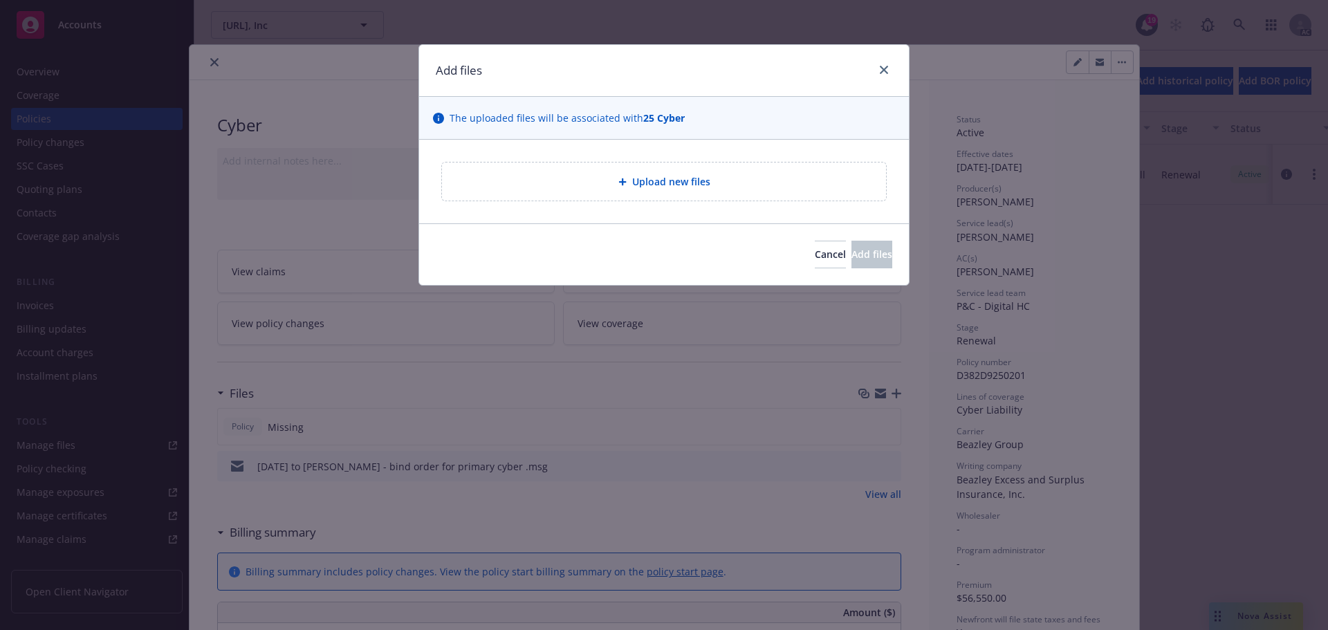
click at [656, 174] on span "Upload new files" at bounding box center [671, 181] width 78 height 15
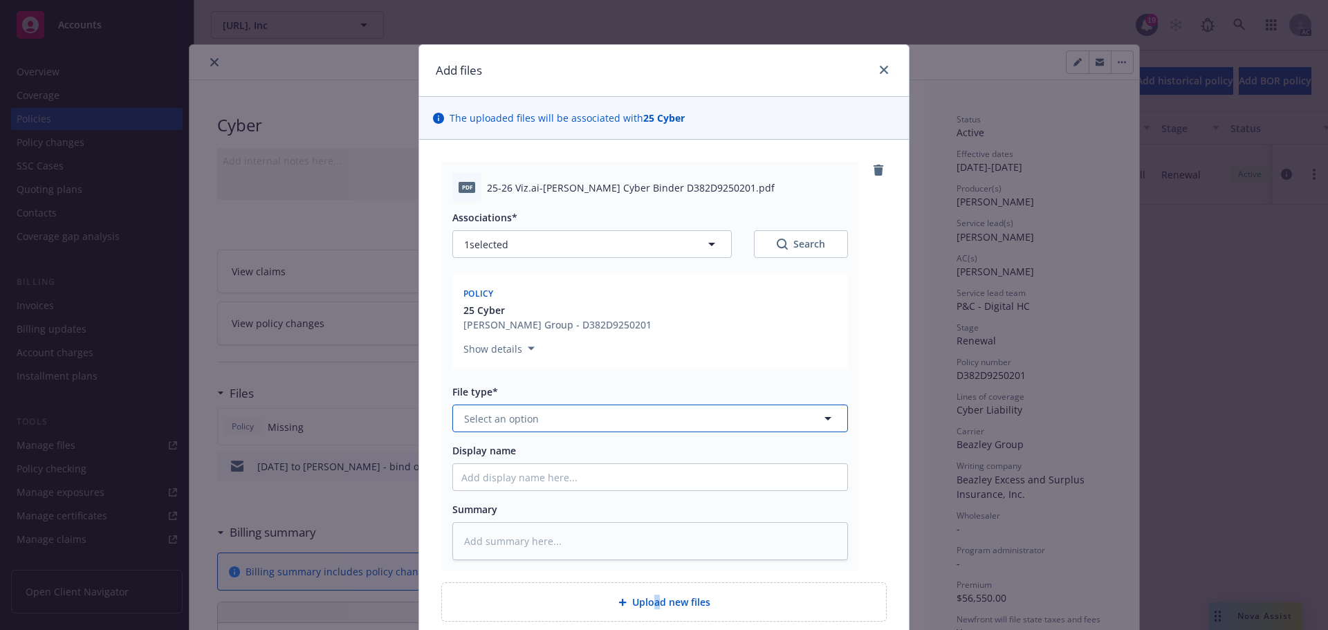
click at [552, 428] on button "Select an option" at bounding box center [649, 418] width 395 height 28
type input "Bind"
click at [516, 458] on div "Binder" at bounding box center [650, 457] width 378 height 20
drag, startPoint x: 481, startPoint y: 189, endPoint x: 701, endPoint y: 185, distance: 219.9
click at [701, 185] on span "25-26 Viz.ai-Beazley Cyber Binder D382D9250201.pdf" at bounding box center [631, 187] width 288 height 15
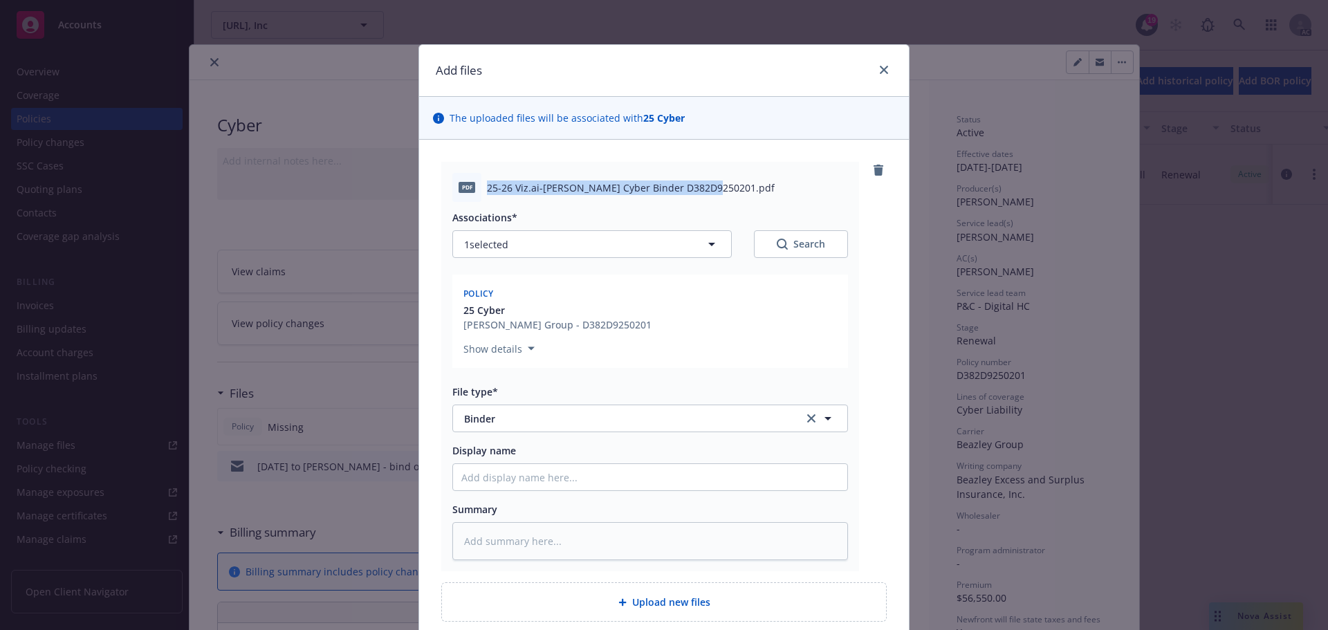
copy span "25-26 Viz.ai-Beazley Cyber Binder D382D9250201"
click at [503, 481] on input "Display name" at bounding box center [650, 477] width 394 height 26
paste input "25-26 Viz.ai-Beazley Cyber Binder D382D9250201"
type textarea "x"
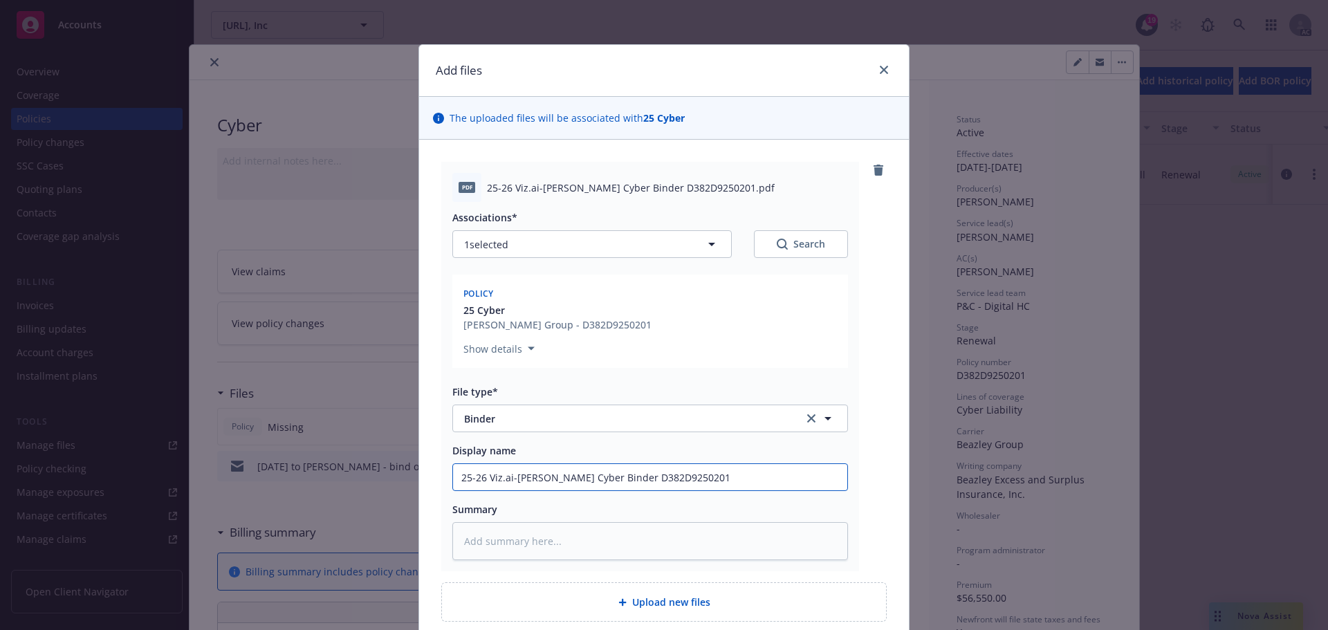
type input "25-26 Viz.ai-Beazley Cyber Binder D382D9250201"
click at [507, 538] on textarea at bounding box center [649, 541] width 395 height 38
paste textarea "25-26 Viz.ai-Beazley Cyber Binder D382D9250201"
type textarea "x"
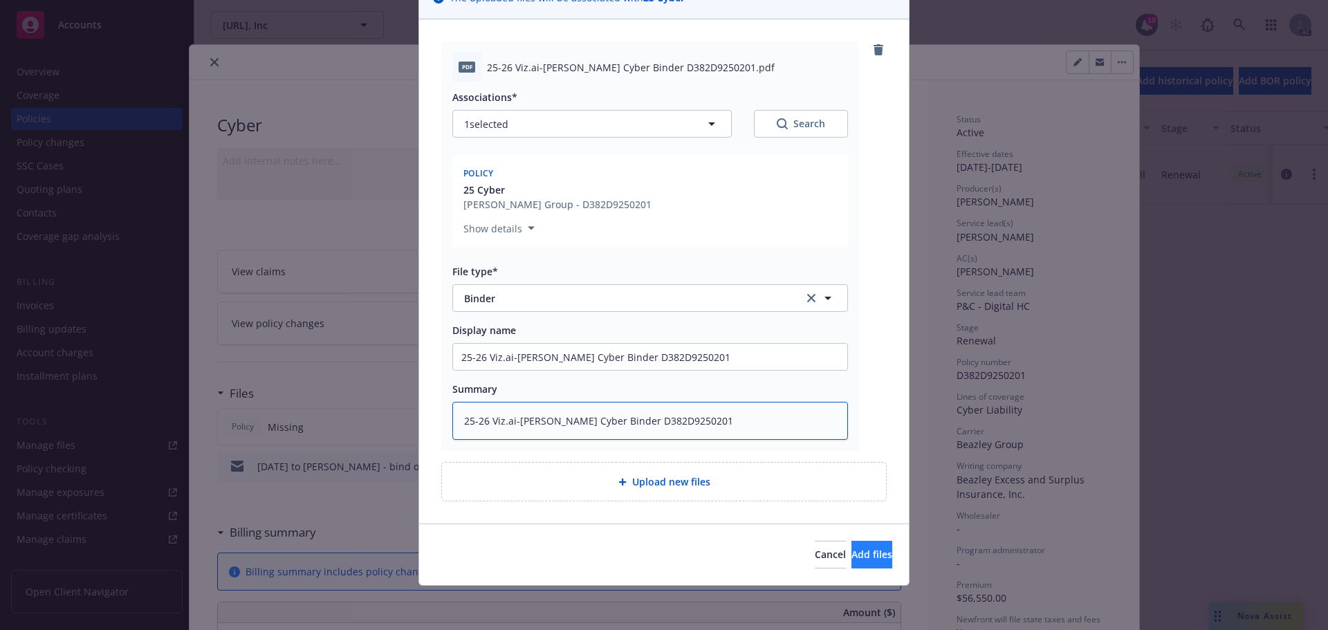
type textarea "25-26 Viz.ai-Beazley Cyber Binder D382D9250201"
click at [855, 551] on span "Add files" at bounding box center [871, 554] width 41 height 13
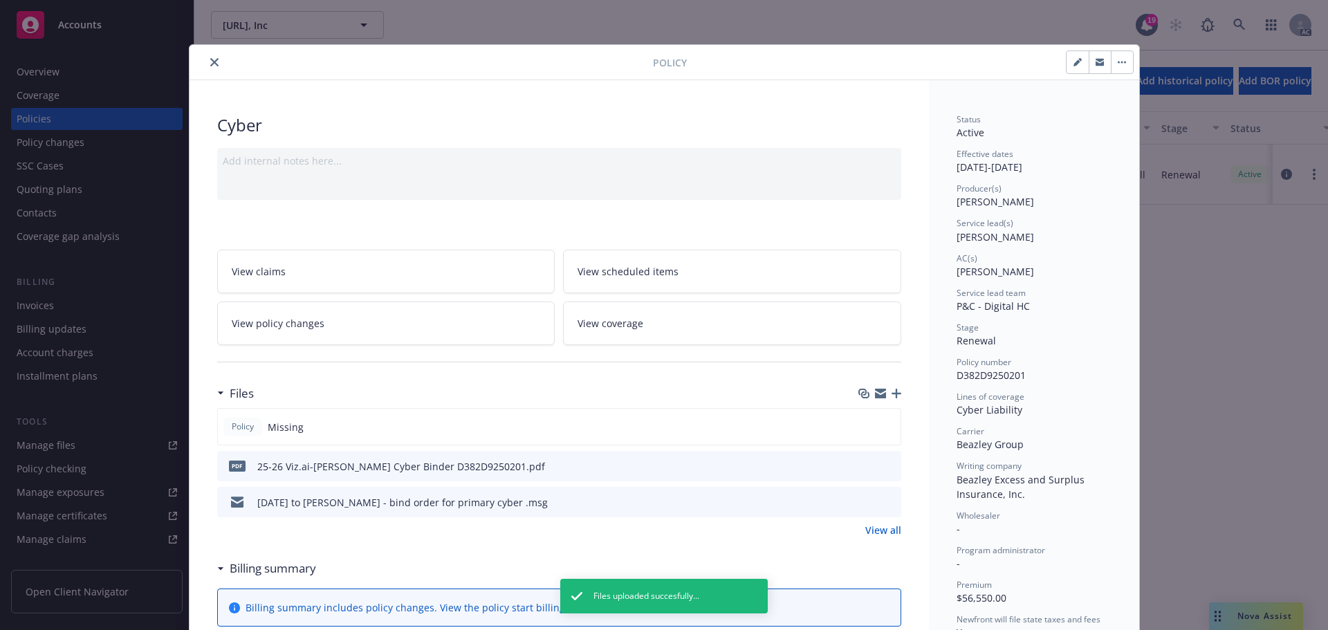
click at [892, 394] on icon "button" at bounding box center [896, 394] width 10 height 10
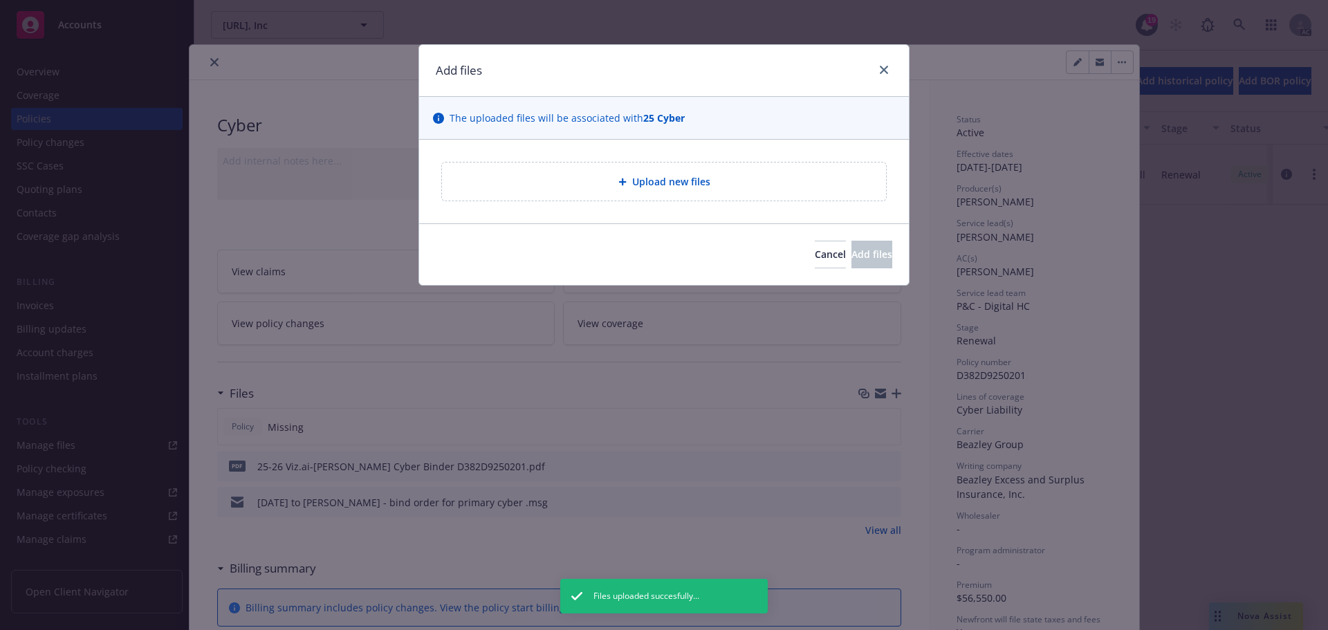
click at [672, 188] on span "Upload new files" at bounding box center [671, 181] width 78 height 15
type textarea "x"
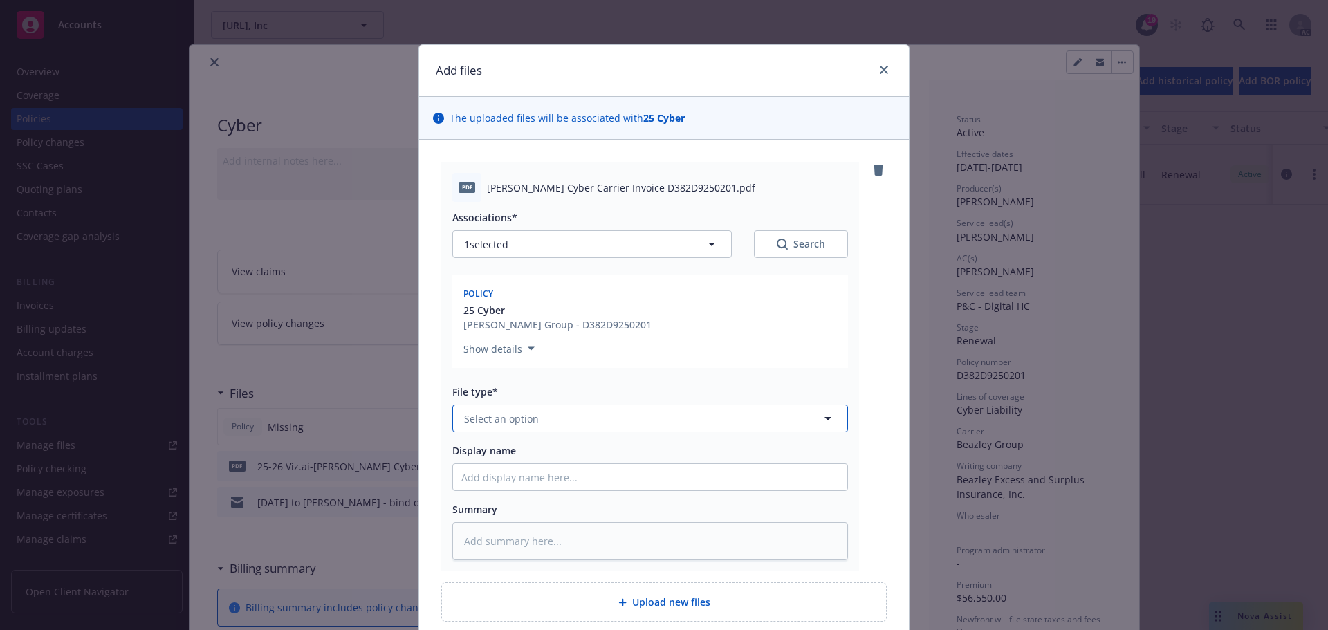
click at [509, 429] on button "Select an option" at bounding box center [649, 418] width 395 height 28
type input "inv"
click at [532, 490] on span "Invoice - Third Party" at bounding box center [514, 493] width 95 height 15
drag, startPoint x: 480, startPoint y: 184, endPoint x: 684, endPoint y: 183, distance: 204.0
click at [684, 183] on div "pdf Beazley Cyber Carrier Invoice D382D9250201.pdf" at bounding box center [649, 187] width 395 height 29
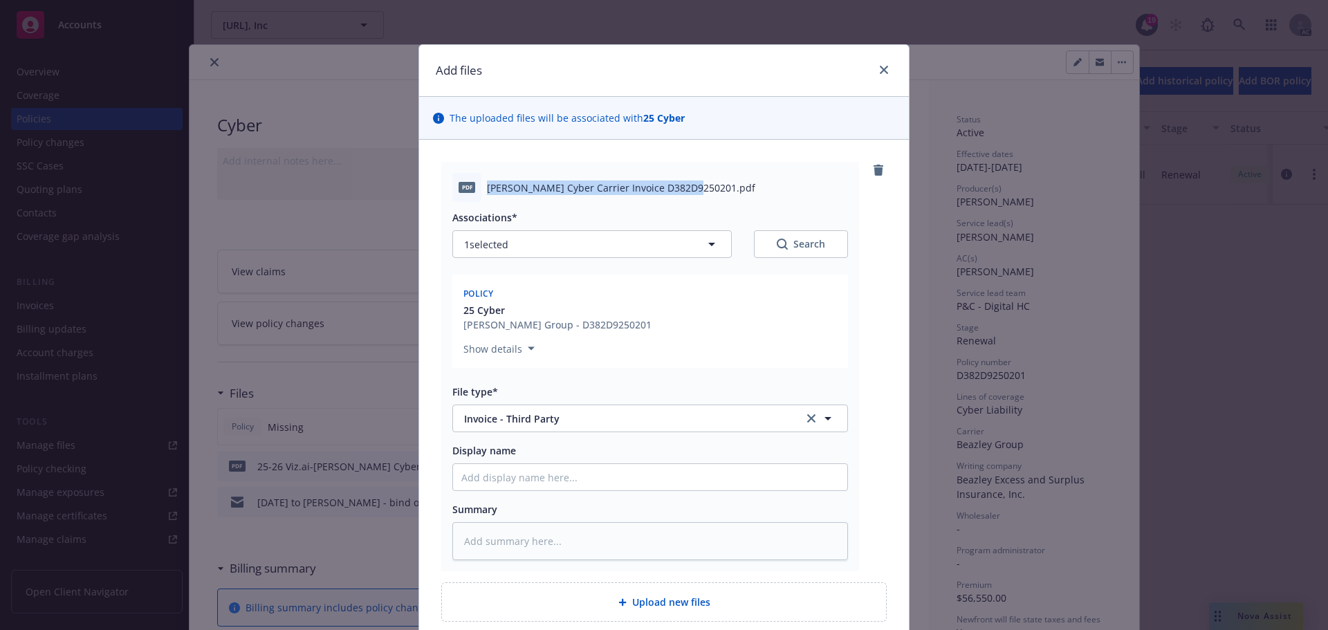
copy span "Beazley Cyber Carrier Invoice D382D9250201"
click at [578, 473] on input "Display name" at bounding box center [650, 477] width 394 height 26
paste input "Beazley Cyber Carrier Invoice D382D9250201"
type textarea "x"
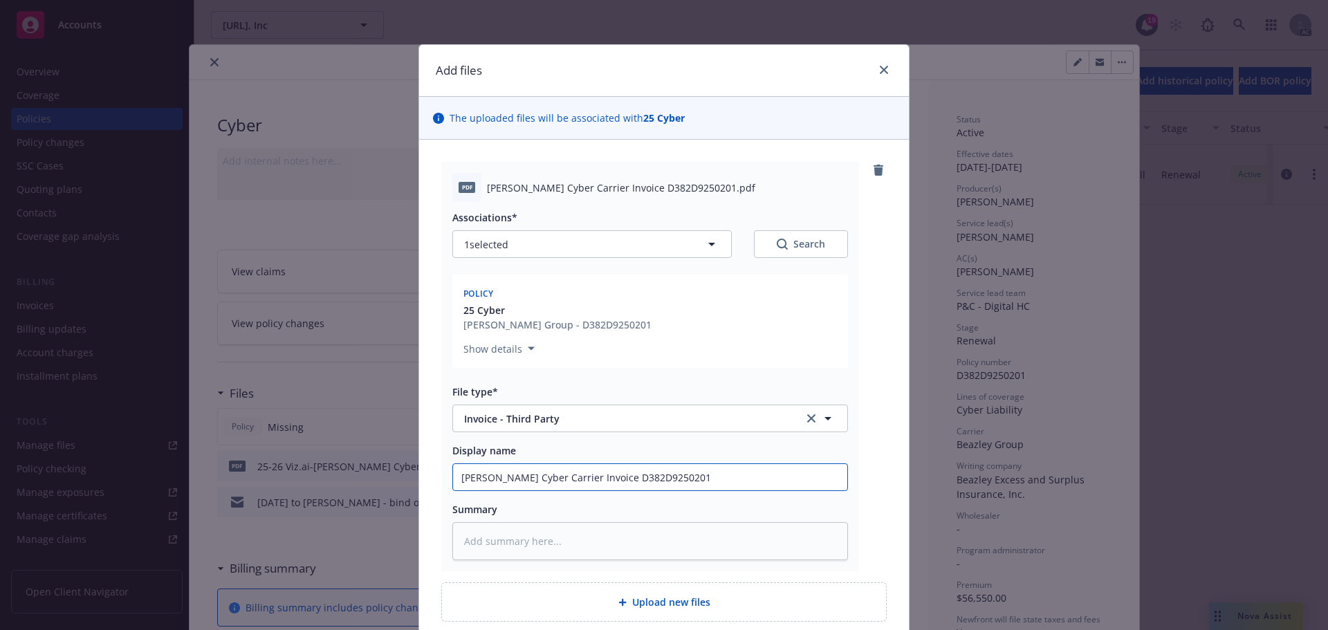
type input "Beazley Cyber Carrier Invoice D382D9250201"
click at [507, 547] on textarea at bounding box center [649, 541] width 395 height 38
paste textarea "Beazley Cyber Carrier Invoice D382D9250201"
type textarea "x"
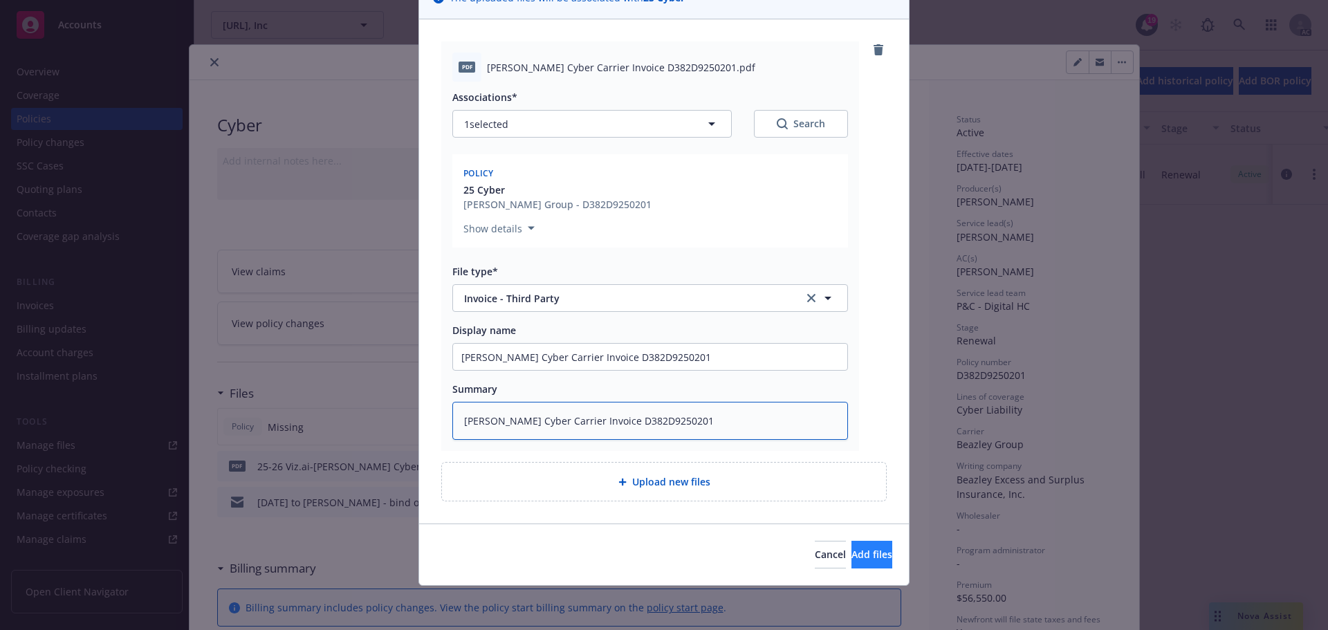
type textarea "Beazley Cyber Carrier Invoice D382D9250201"
click at [851, 559] on span "Add files" at bounding box center [871, 554] width 41 height 13
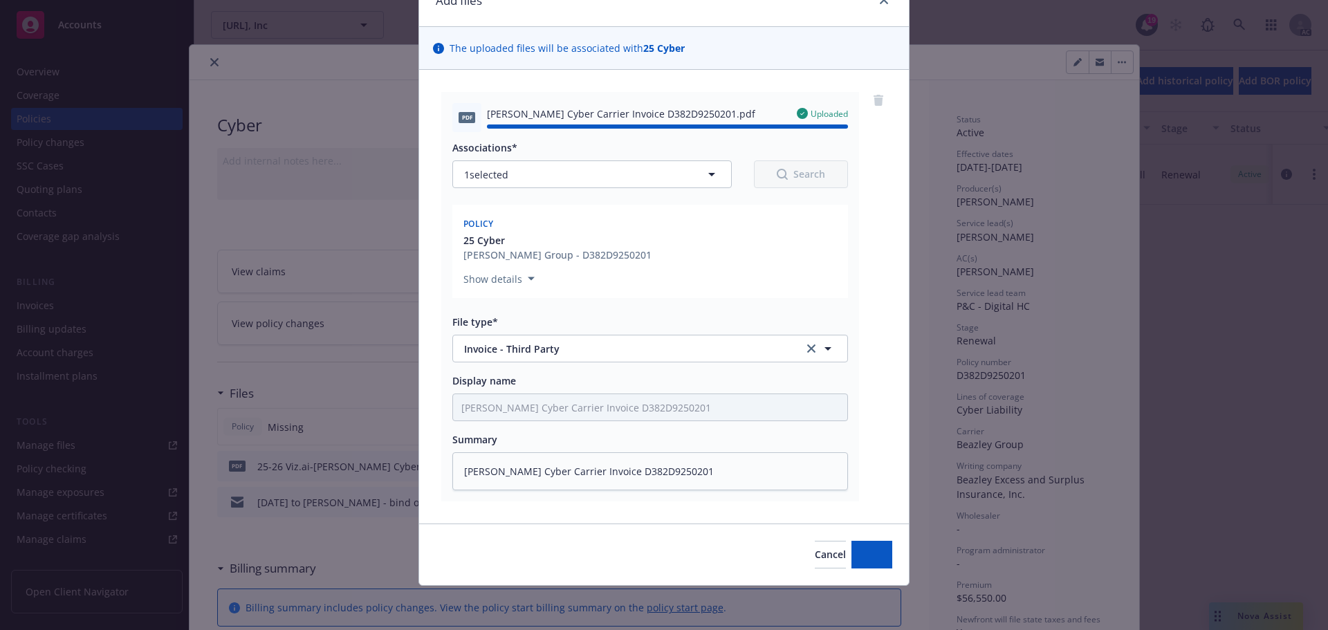
type textarea "x"
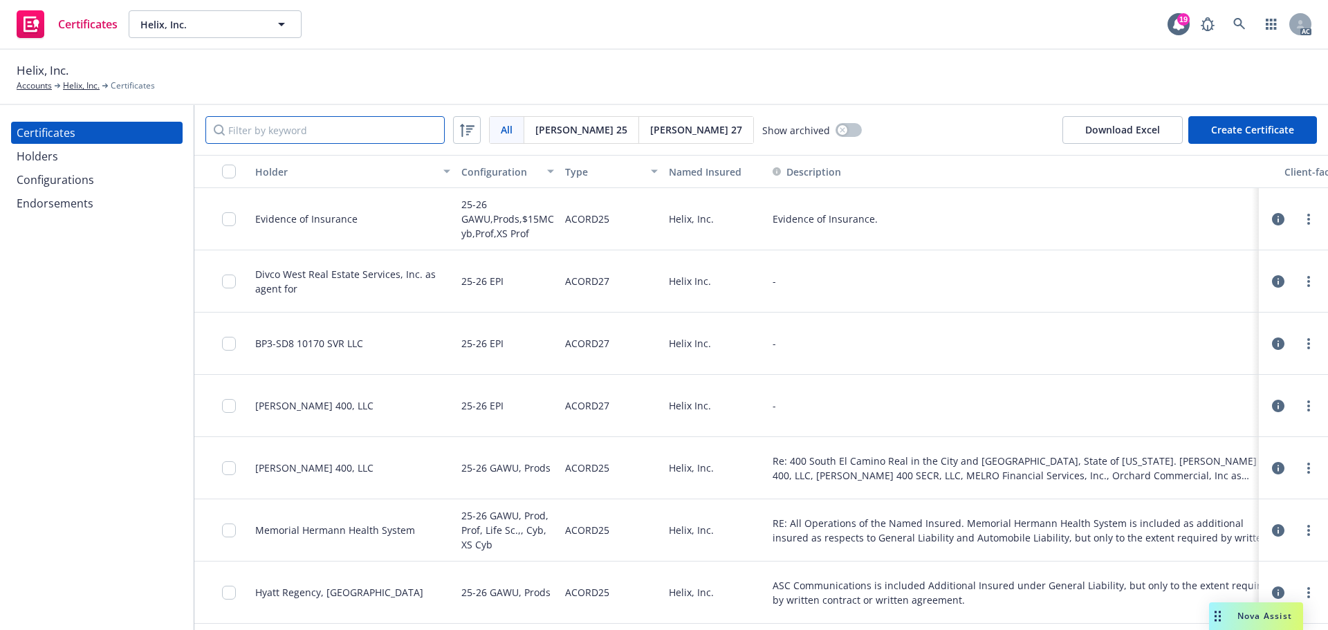
click at [277, 131] on input "Filter by keyword" at bounding box center [324, 130] width 239 height 28
click at [298, 133] on input "Filter by keyword" at bounding box center [324, 130] width 239 height 28
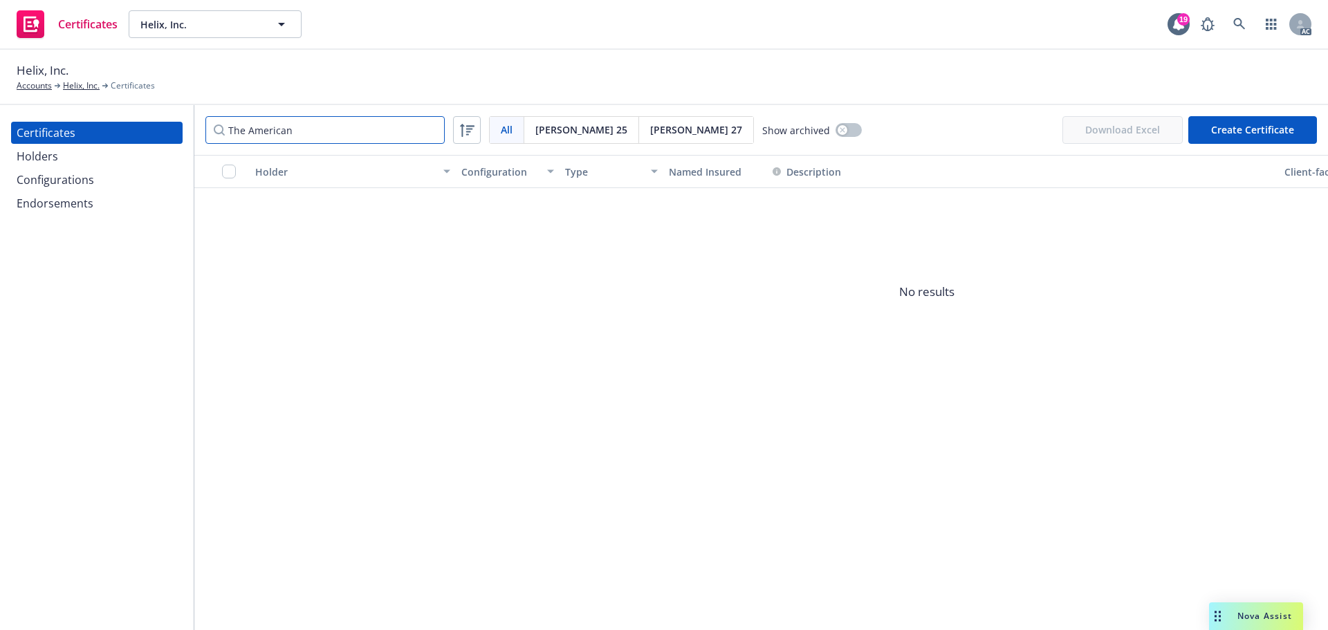
type input "The American"
